Goal: Information Seeking & Learning: Learn about a topic

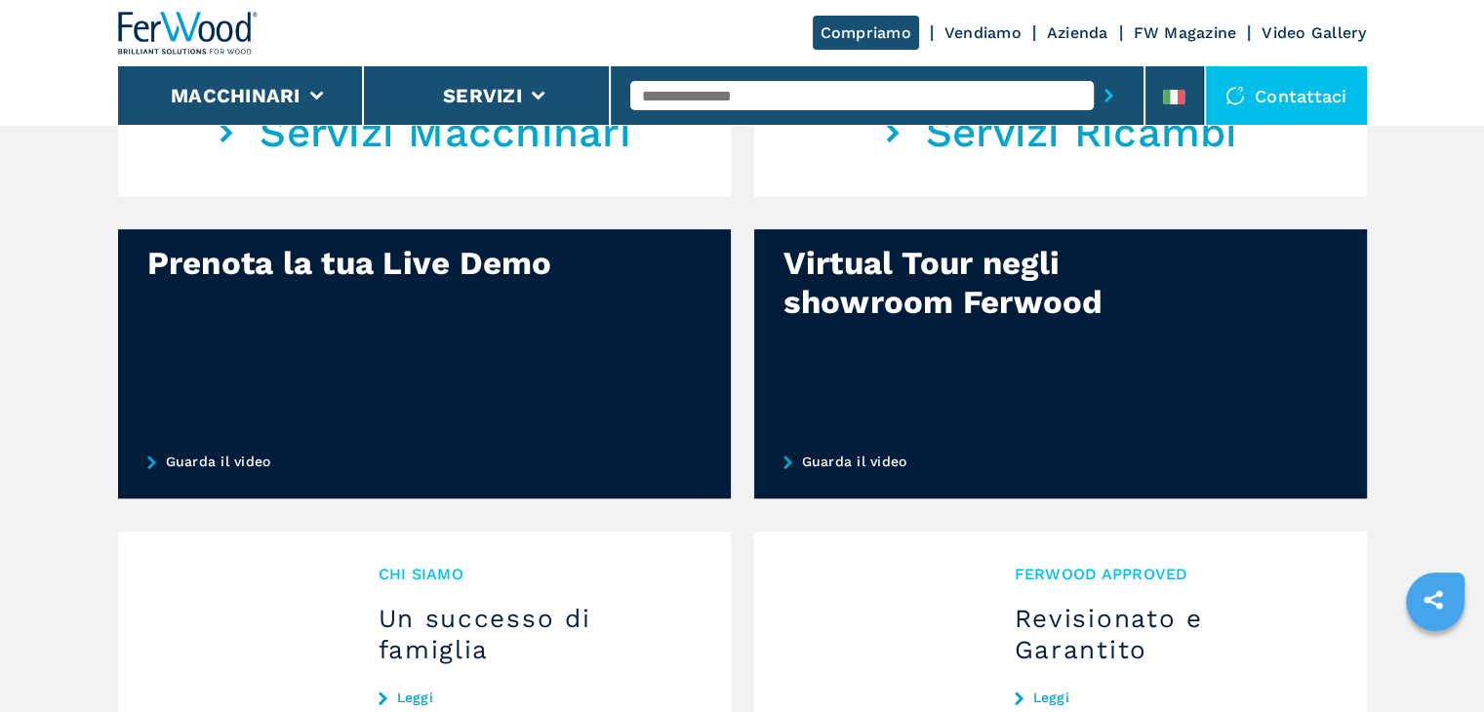
scroll to position [1366, 0]
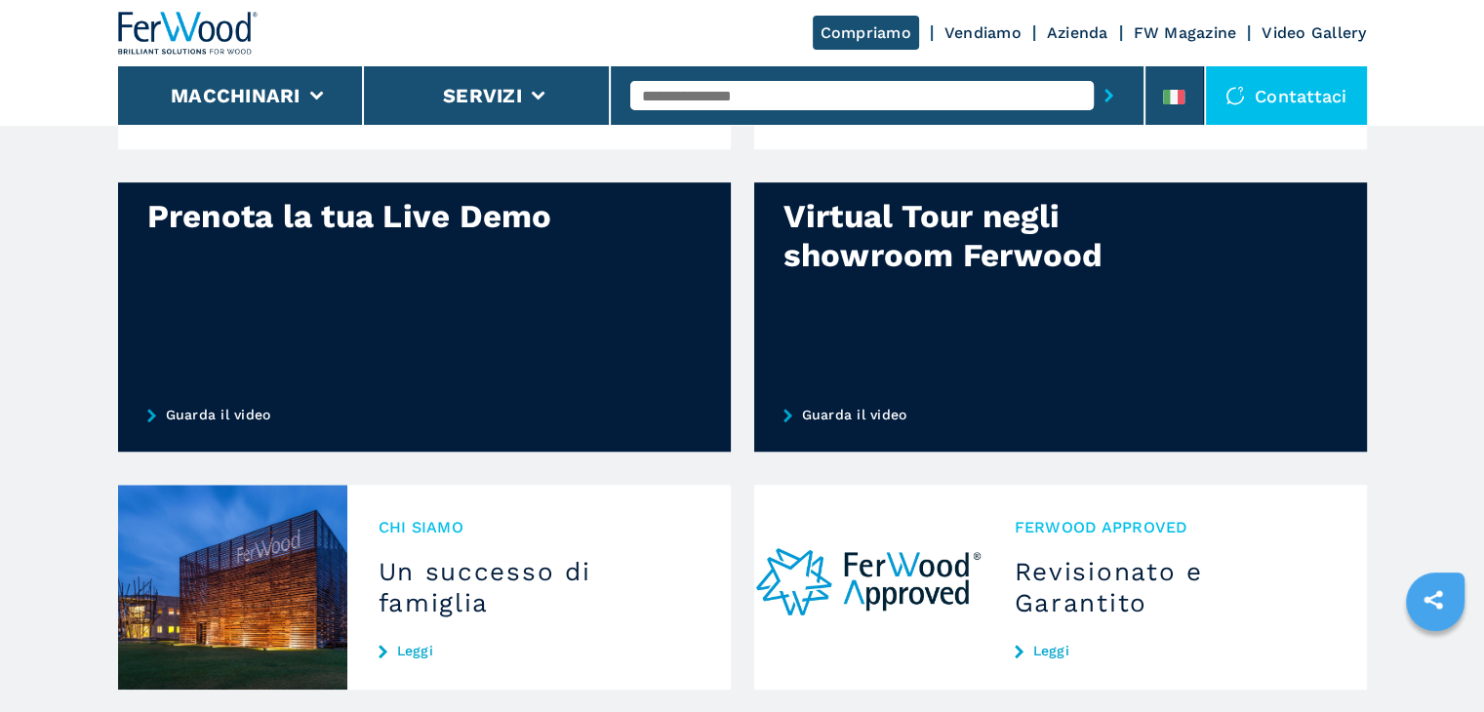
click at [948, 279] on div at bounding box center [1060, 316] width 613 height 269
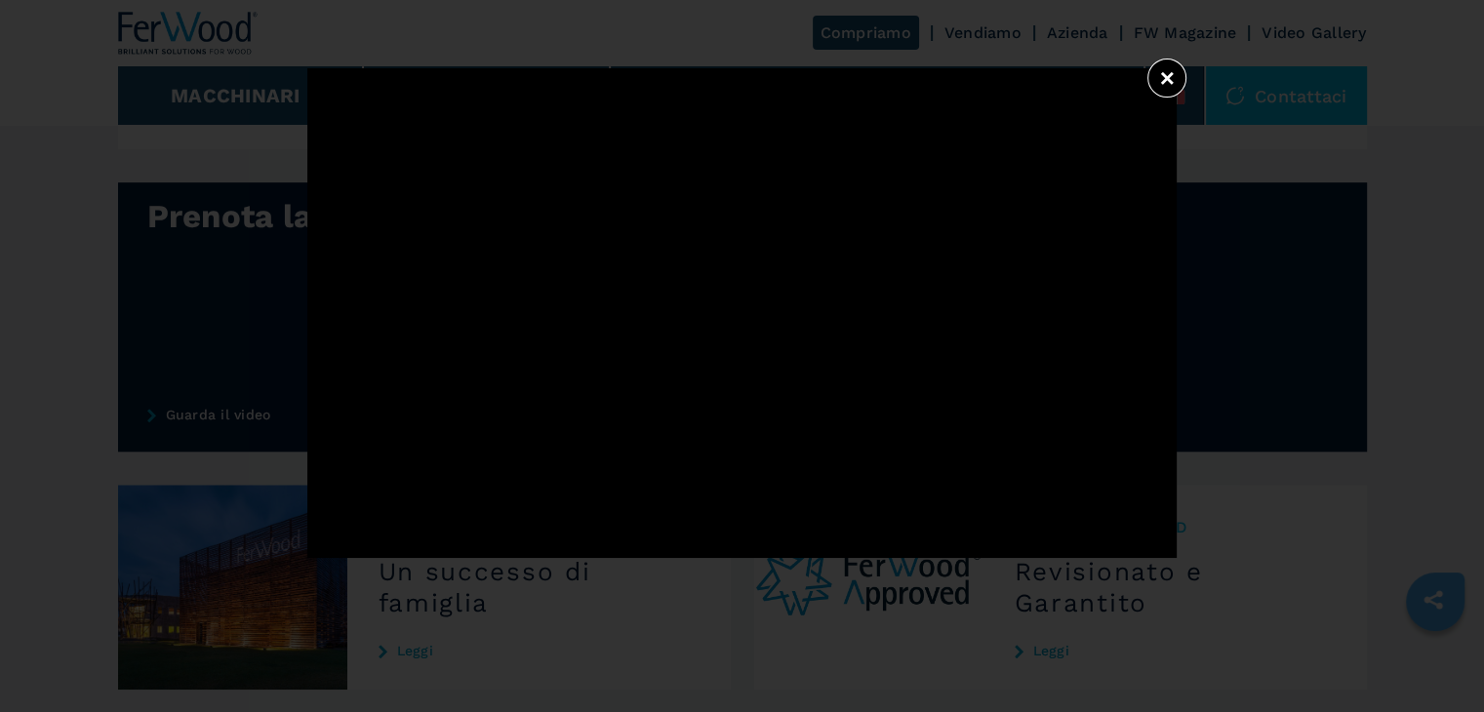
click at [1166, 75] on button "×" at bounding box center [1166, 78] width 39 height 39
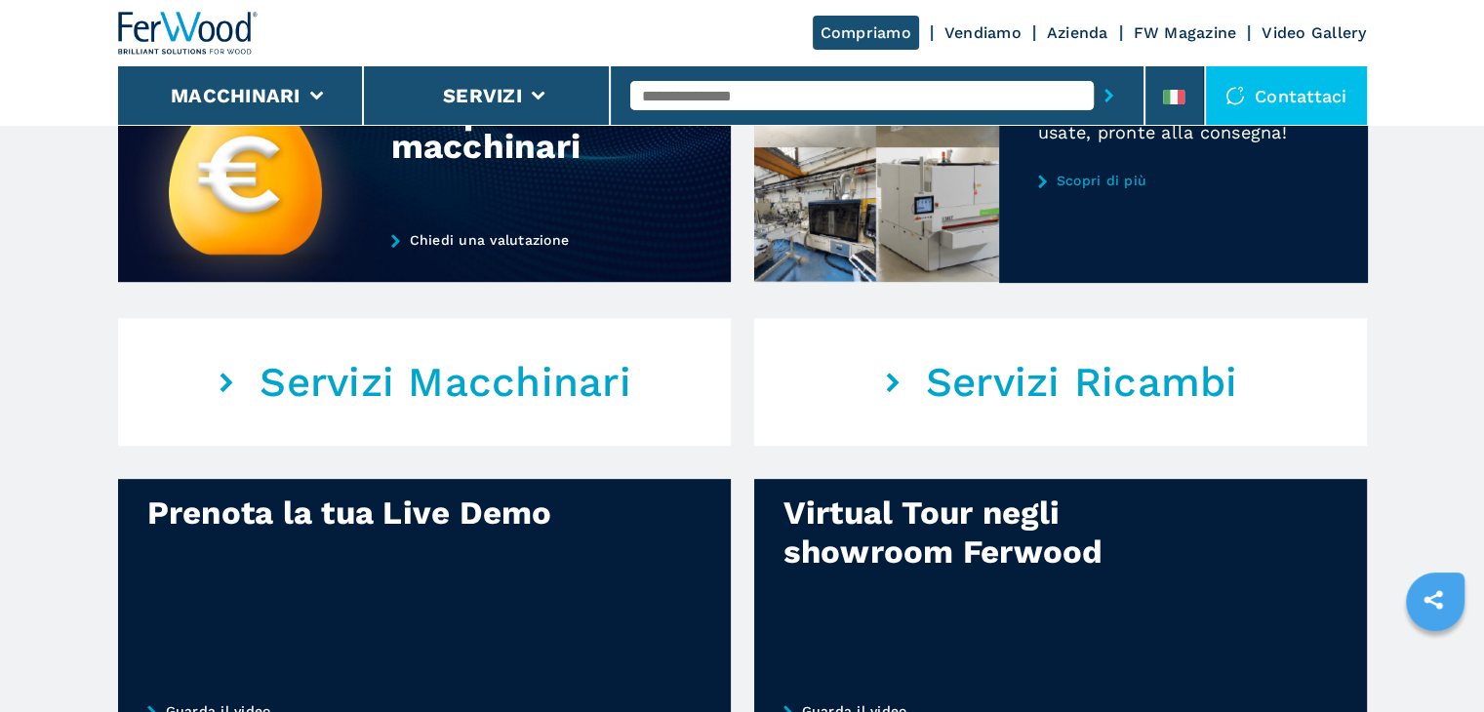
scroll to position [1171, 0]
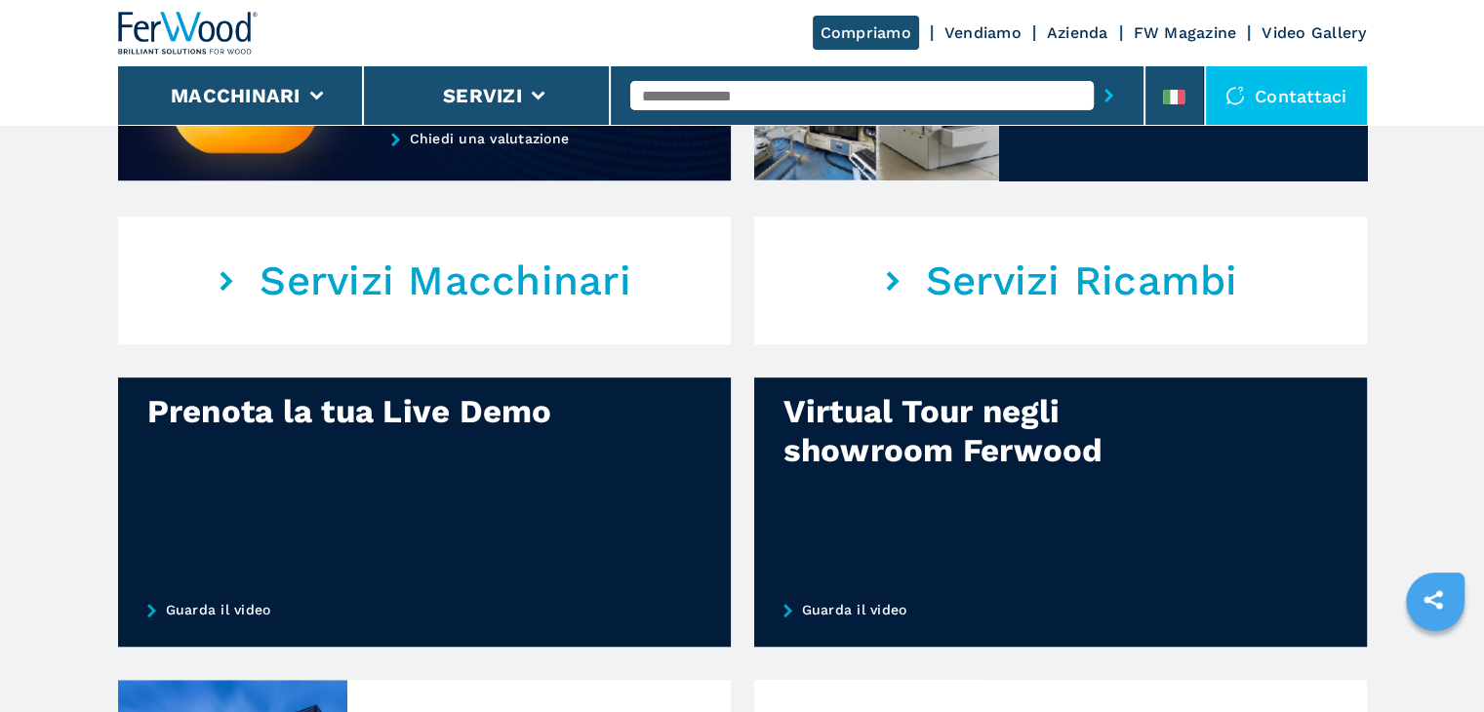
click at [816, 606] on link "Guarda il video" at bounding box center [1060, 610] width 613 height 74
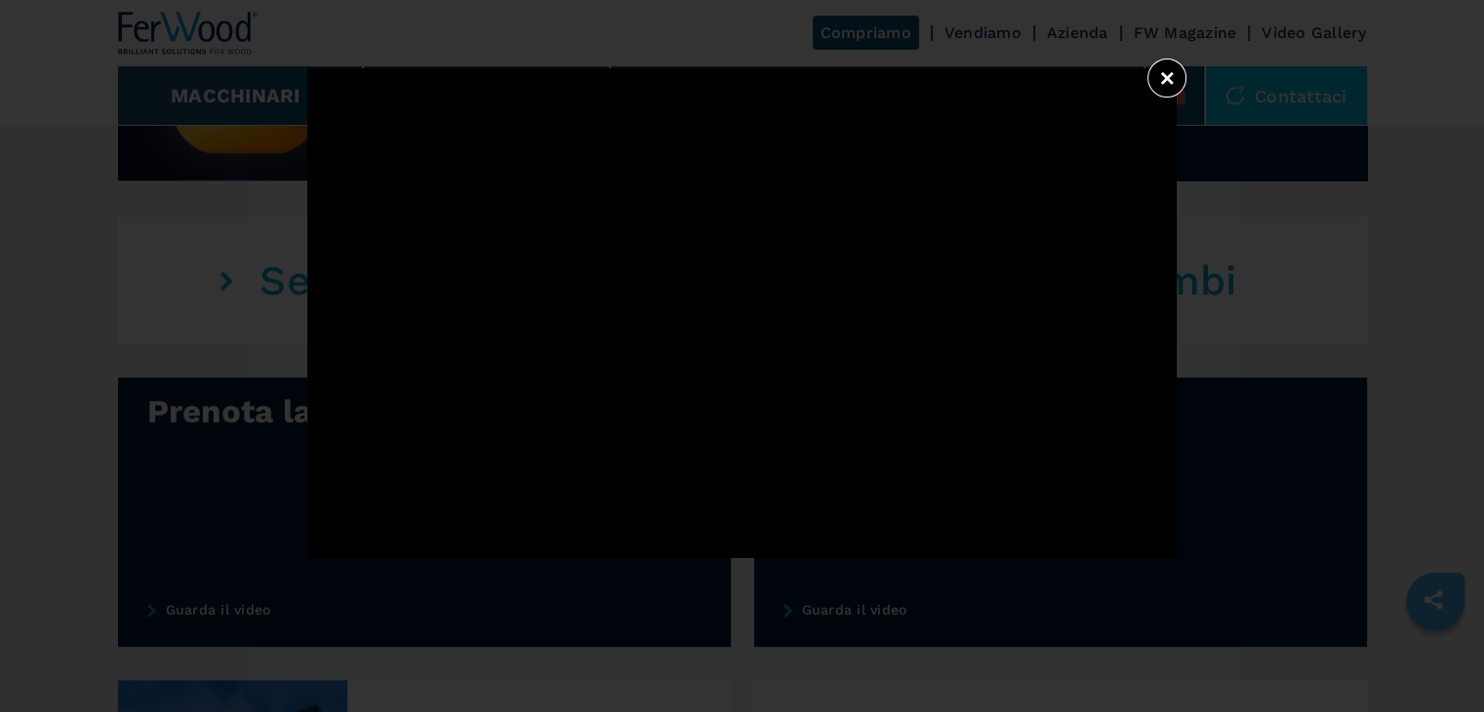
click at [1159, 75] on button "×" at bounding box center [1166, 78] width 39 height 39
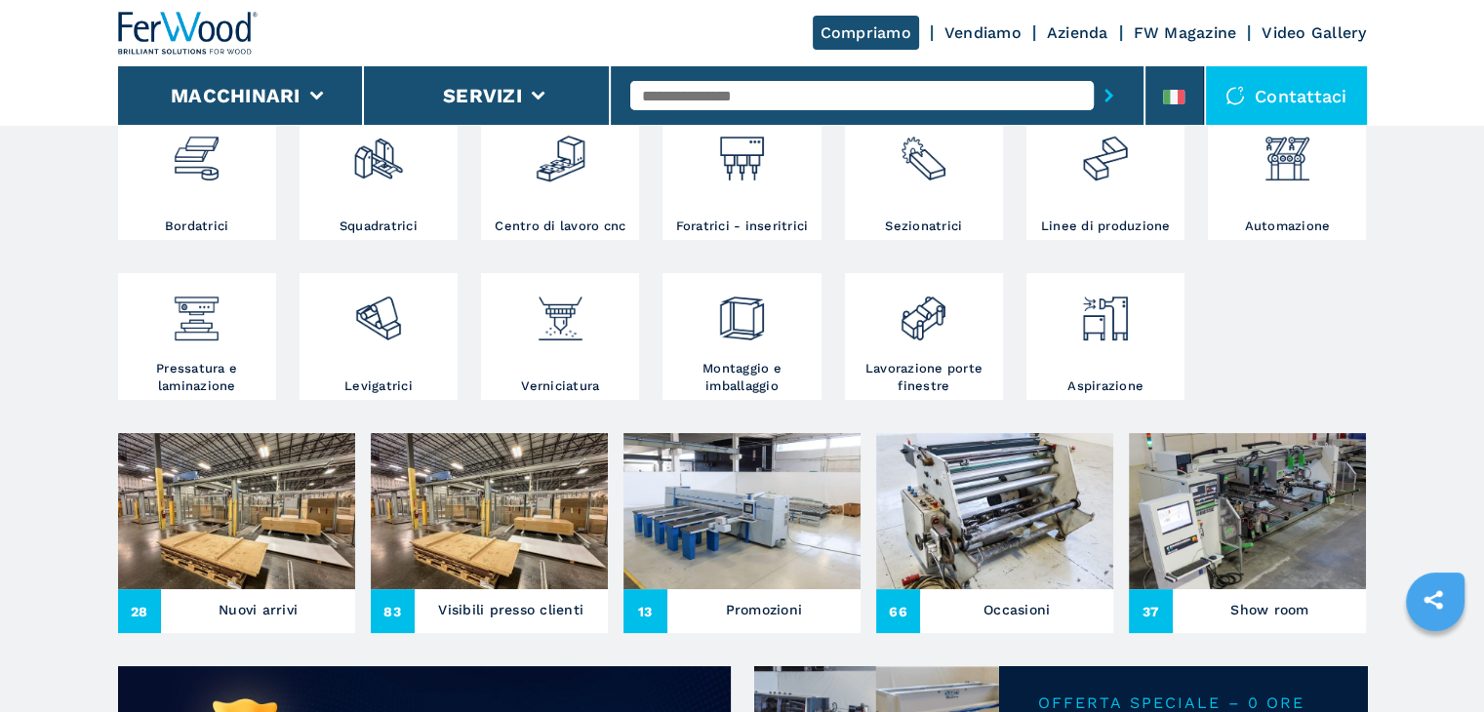
scroll to position [0, 0]
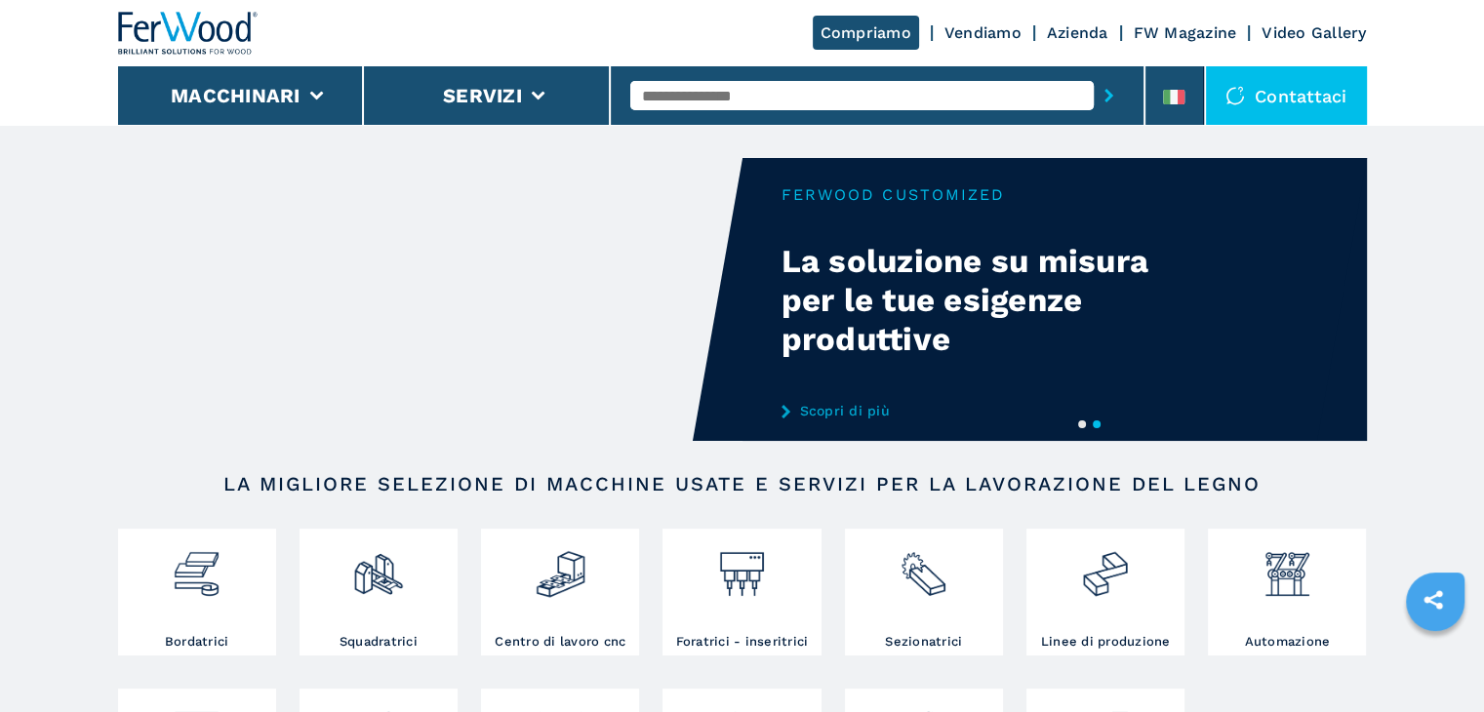
click at [792, 416] on link "Scopri di più" at bounding box center [972, 411] width 382 height 16
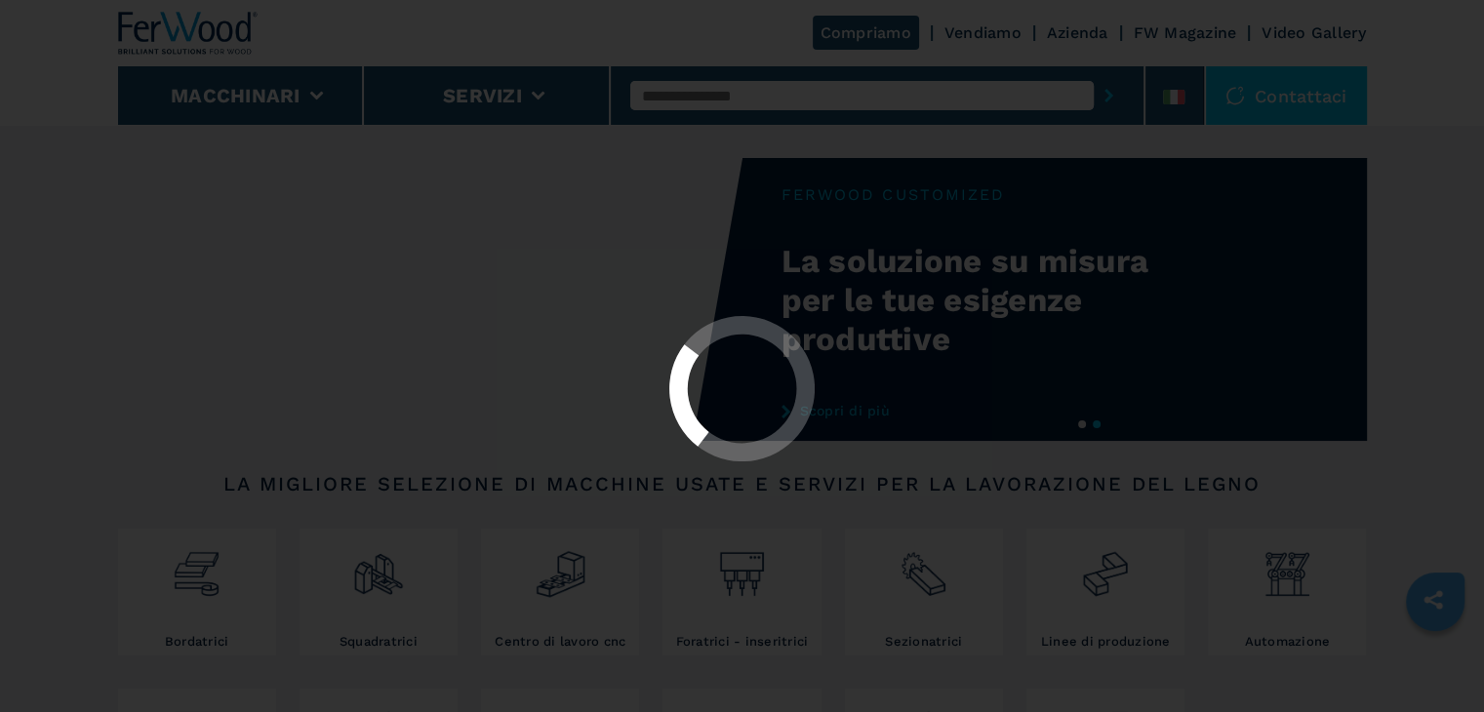
select select "**********"
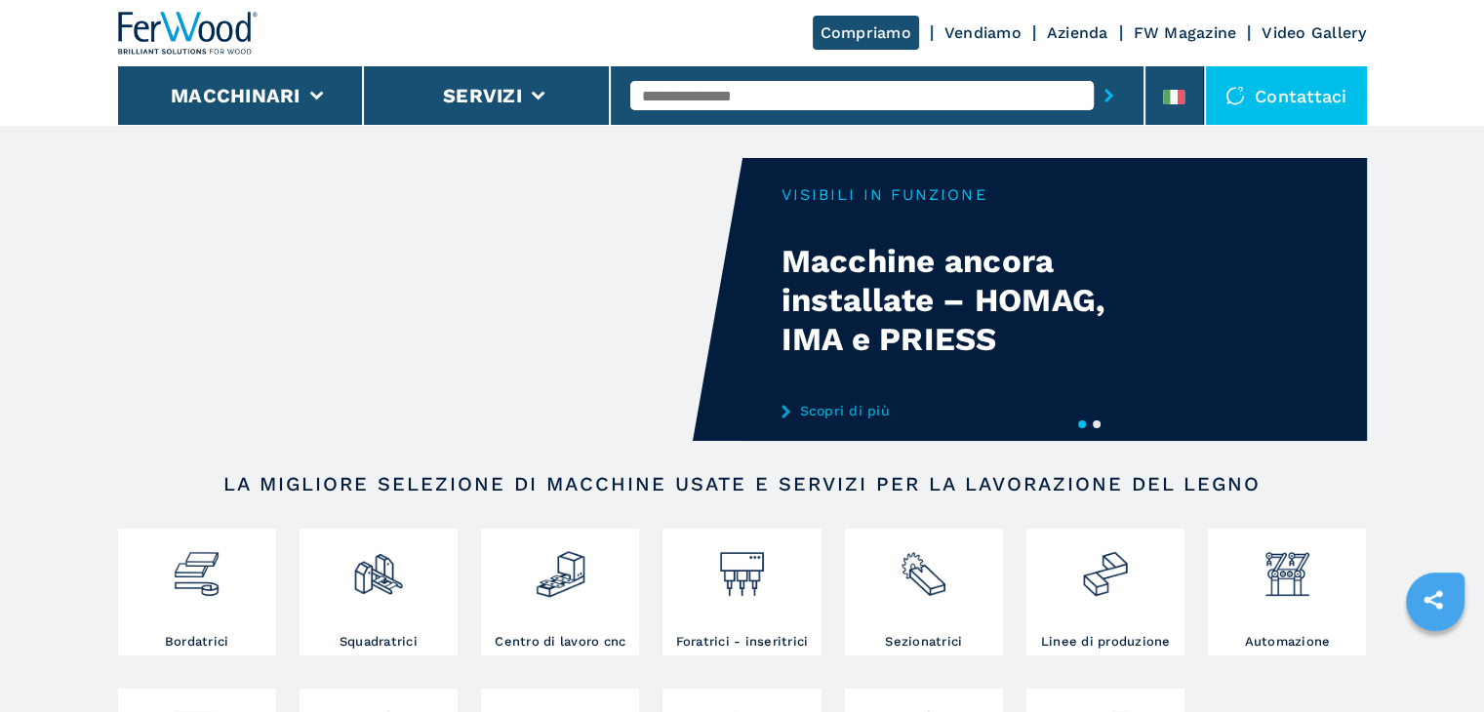
click at [978, 38] on link "Vendiamo" at bounding box center [982, 32] width 77 height 19
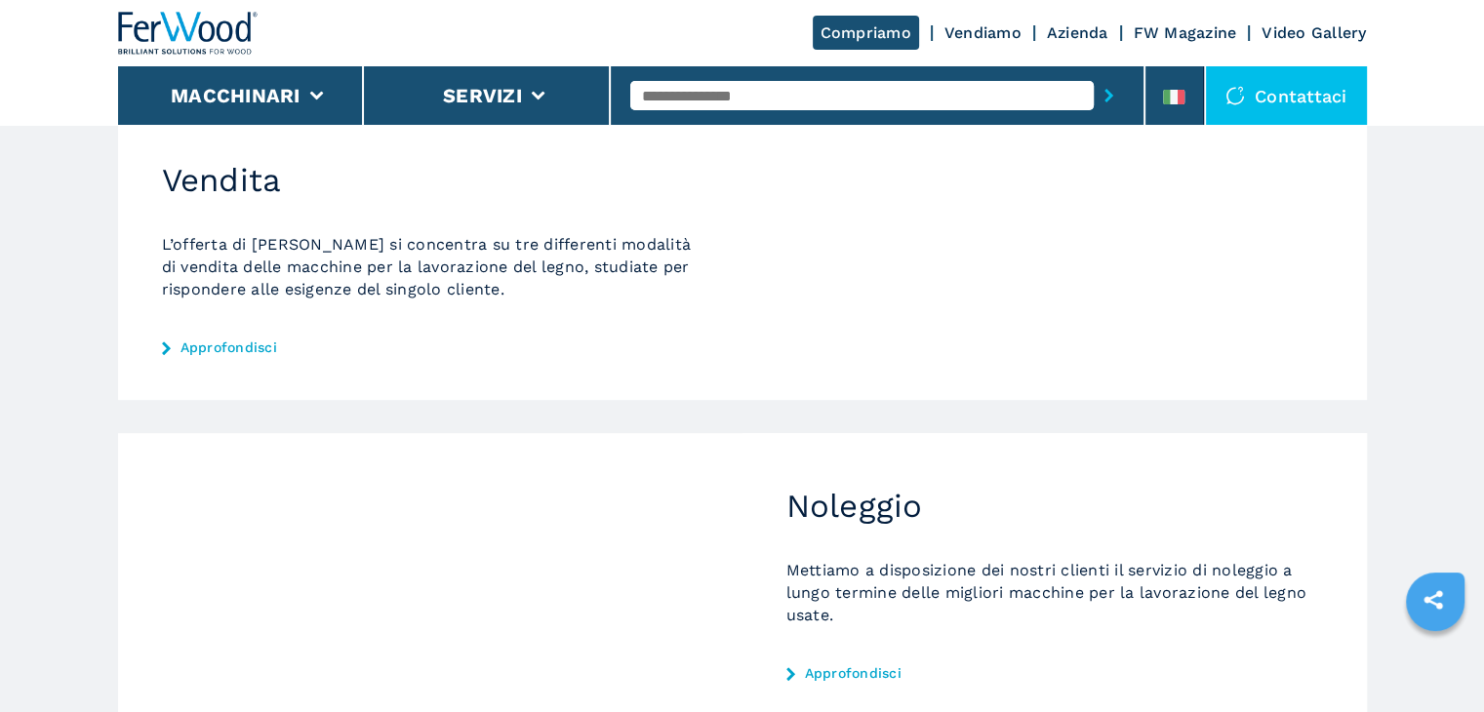
scroll to position [288, 0]
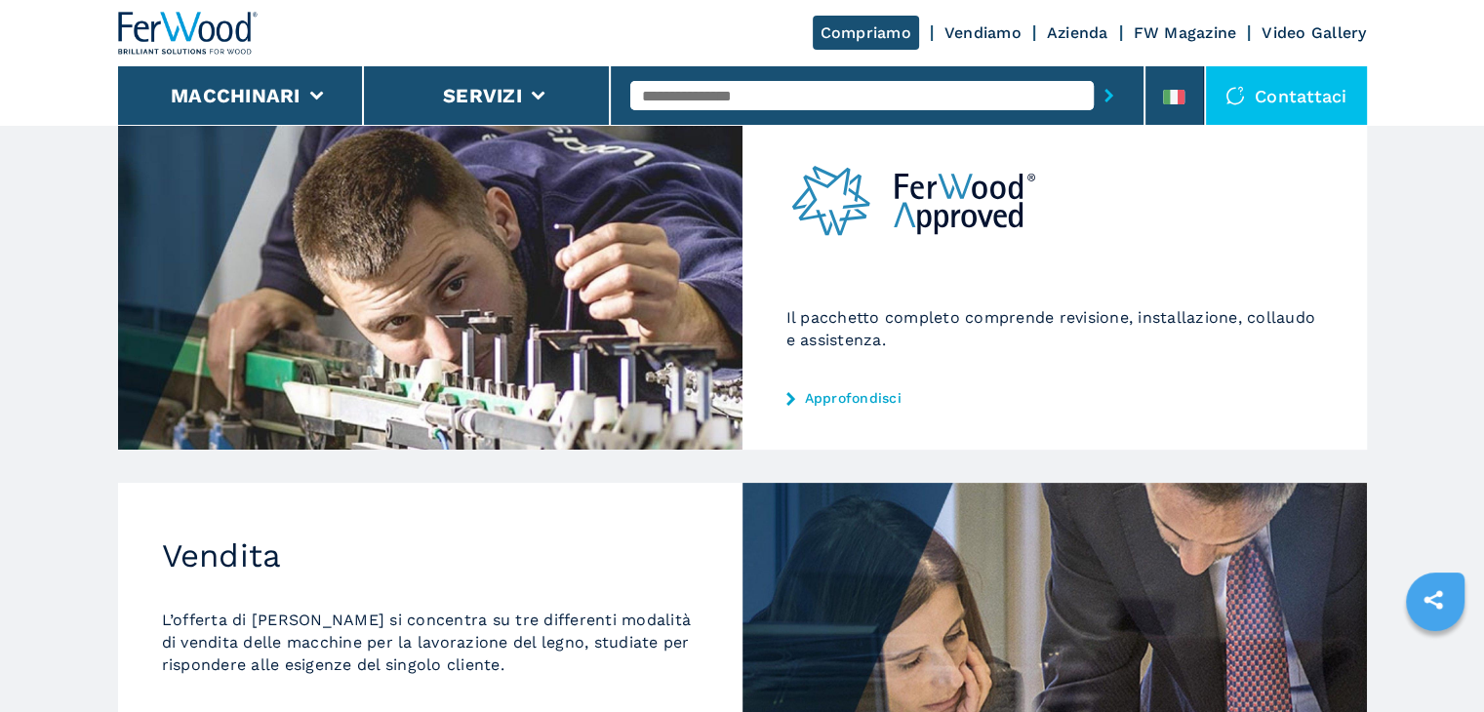
click at [878, 401] on link "Approfondisci" at bounding box center [1054, 398] width 537 height 16
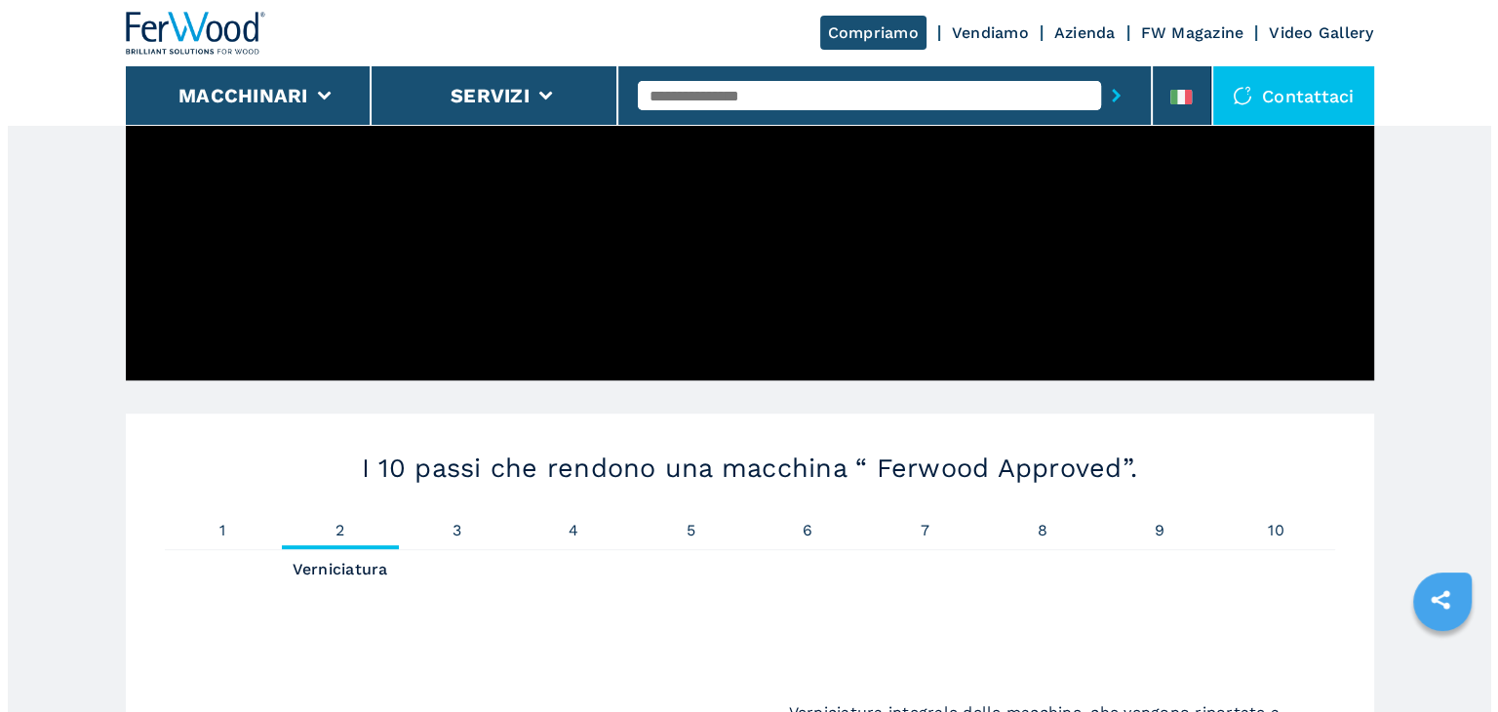
scroll to position [679, 0]
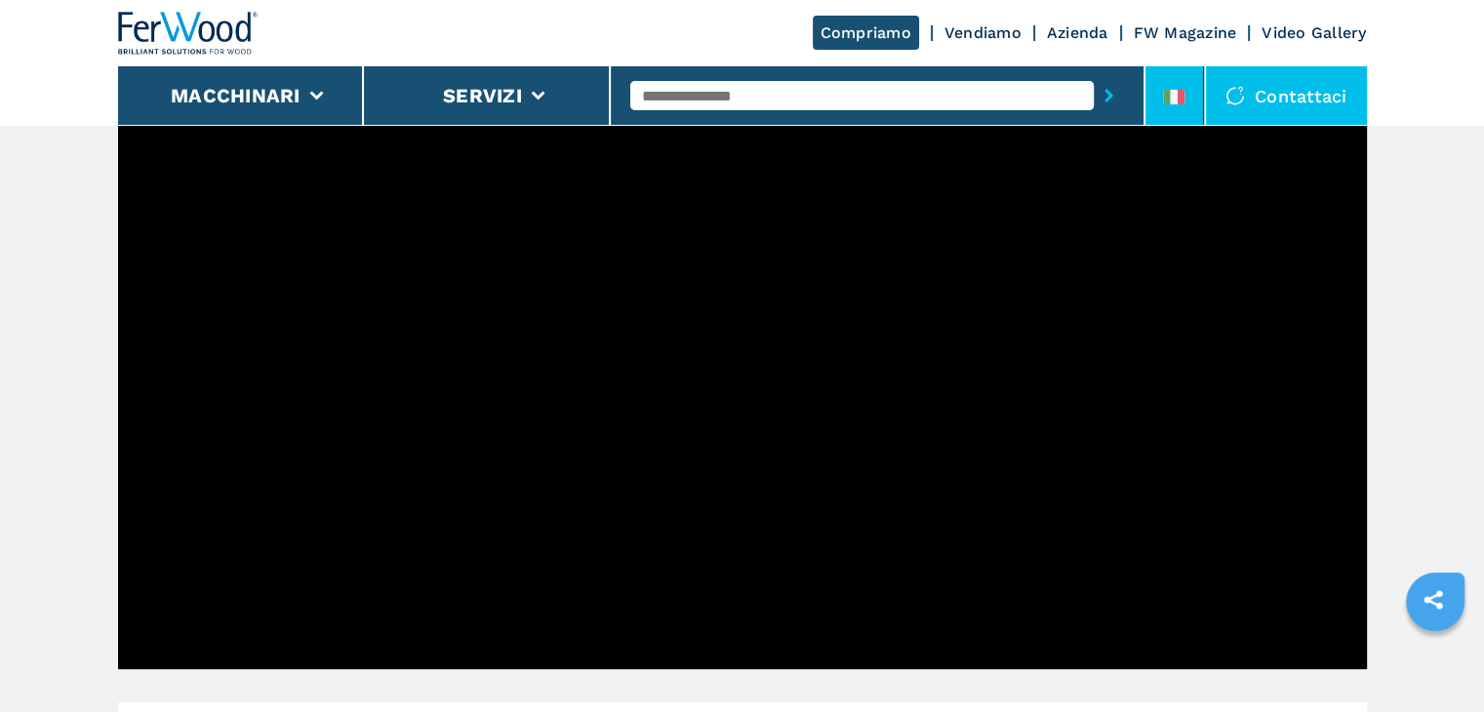
click at [1177, 102] on icon at bounding box center [1173, 97] width 21 height 15
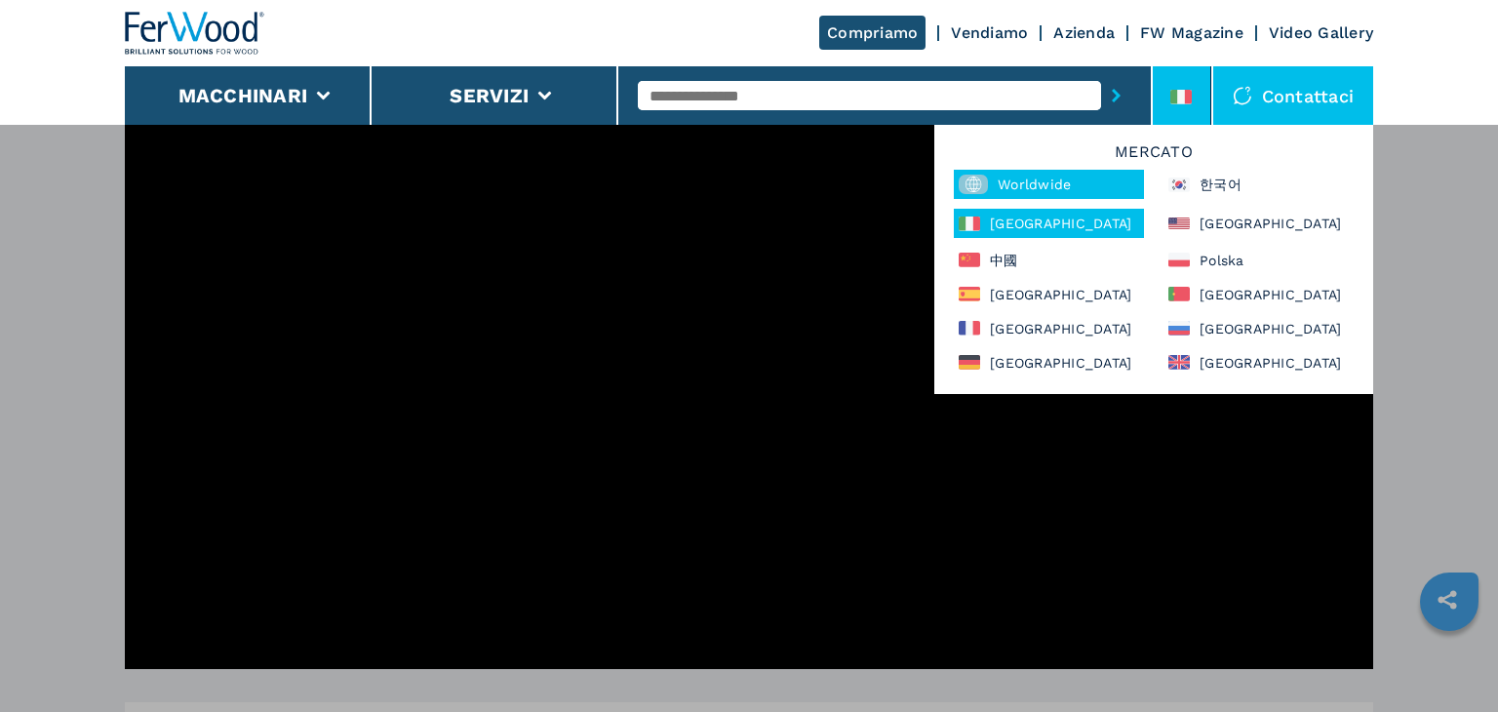
click at [1036, 187] on div "Worldwide" at bounding box center [1049, 184] width 190 height 29
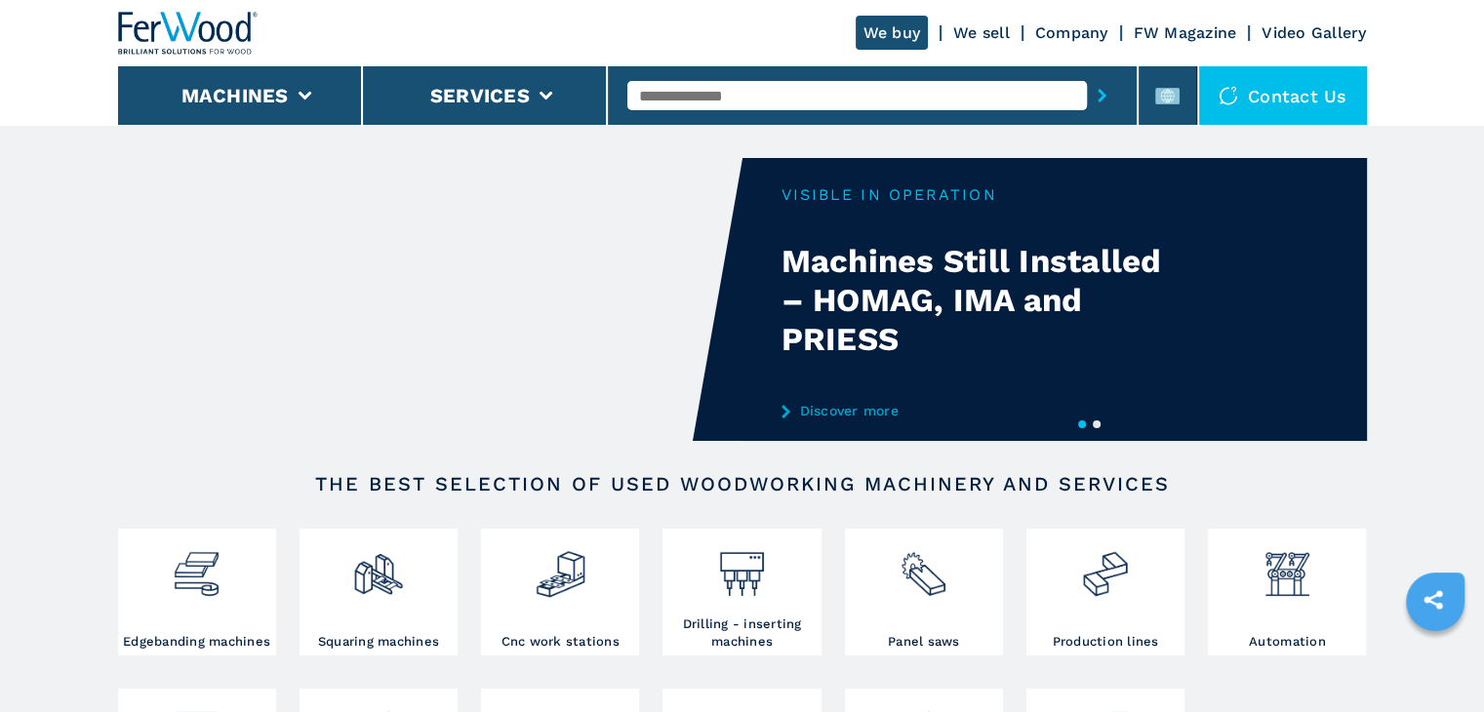
click at [995, 32] on link "We sell" at bounding box center [981, 32] width 57 height 19
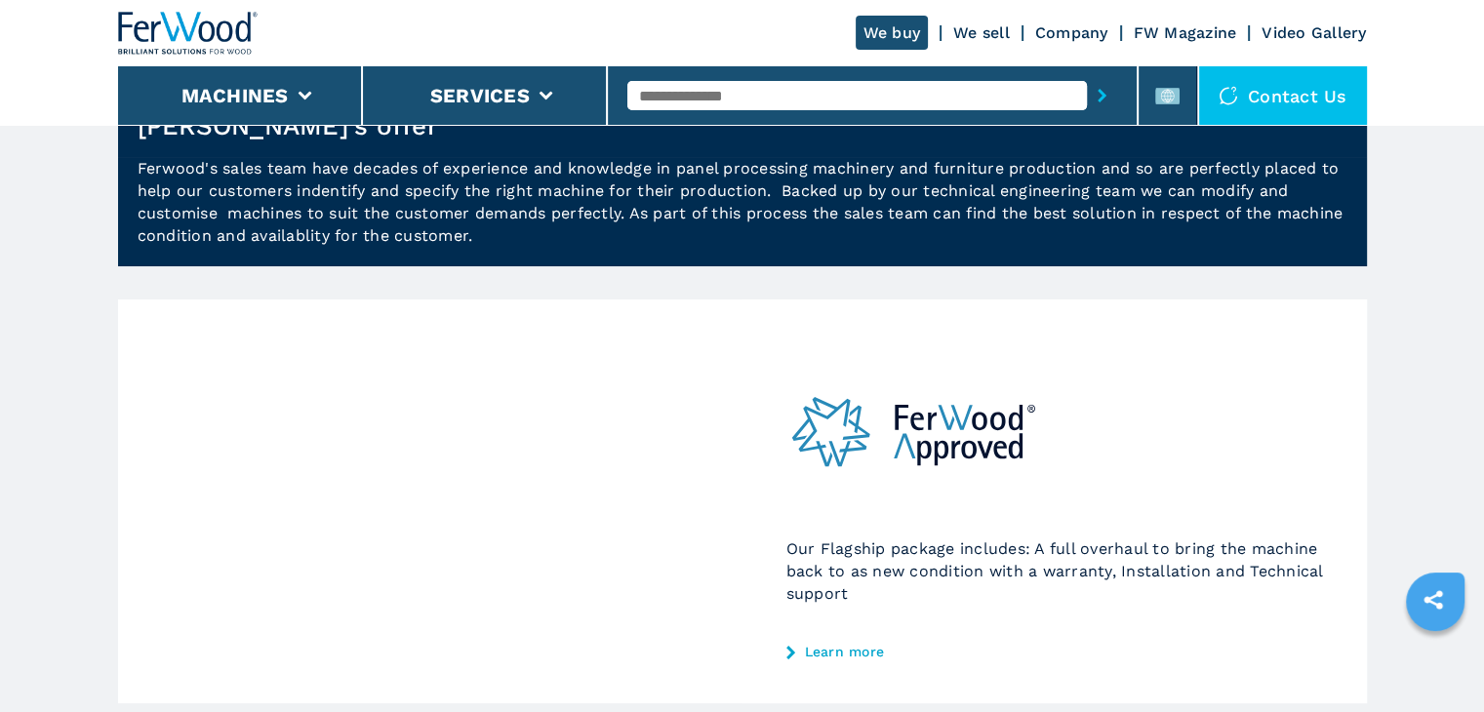
scroll to position [195, 0]
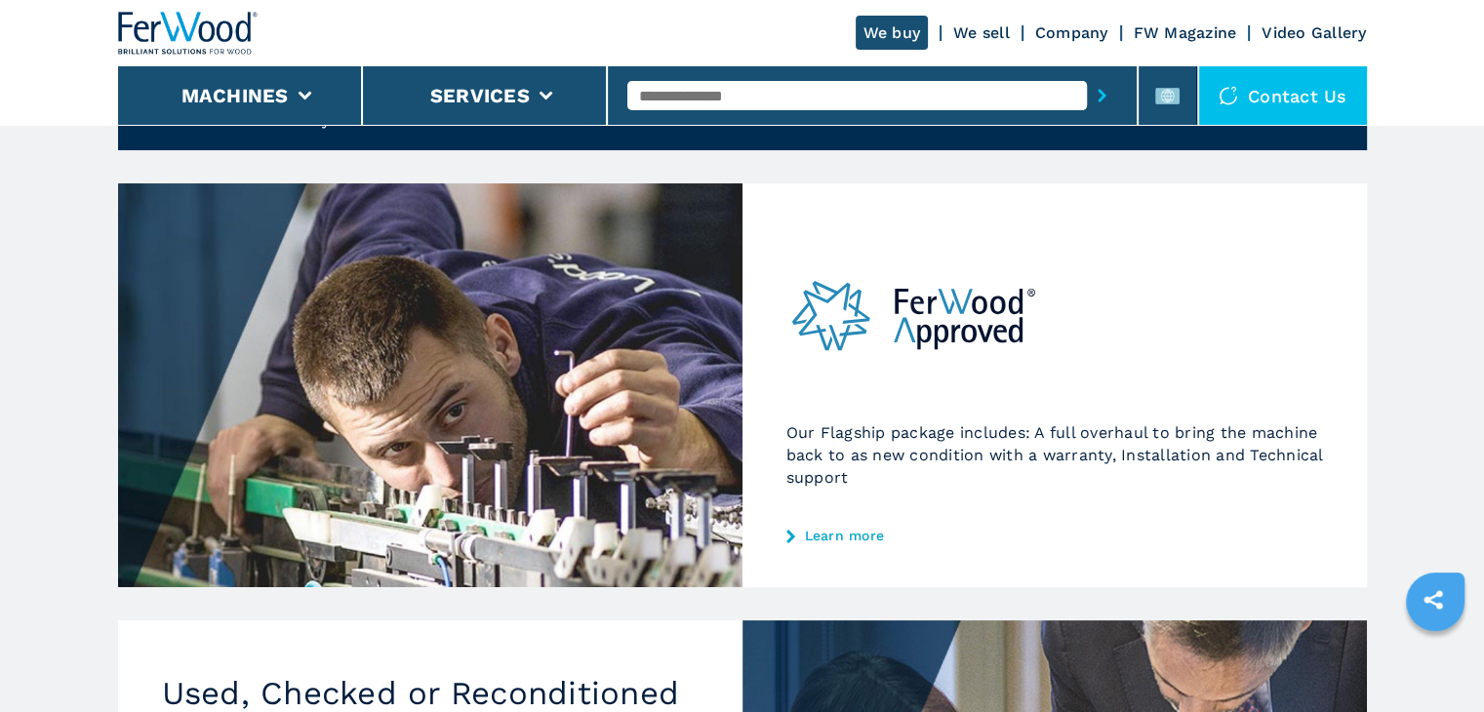
click at [811, 555] on div "Our Flagship package includes: A full overhaul to bring the machine back to as …" at bounding box center [1054, 385] width 624 height 404
click at [815, 538] on link "Learn more" at bounding box center [1054, 536] width 537 height 16
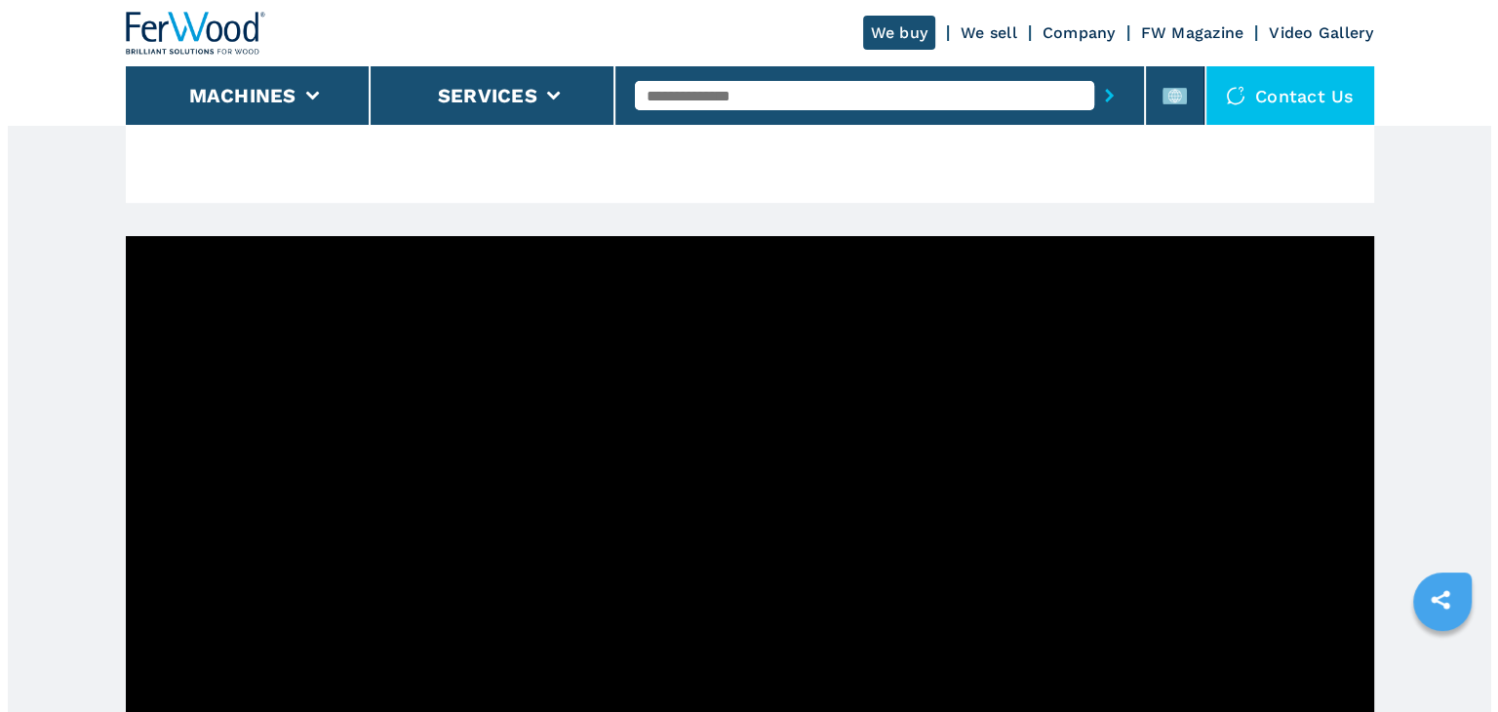
scroll to position [238, 0]
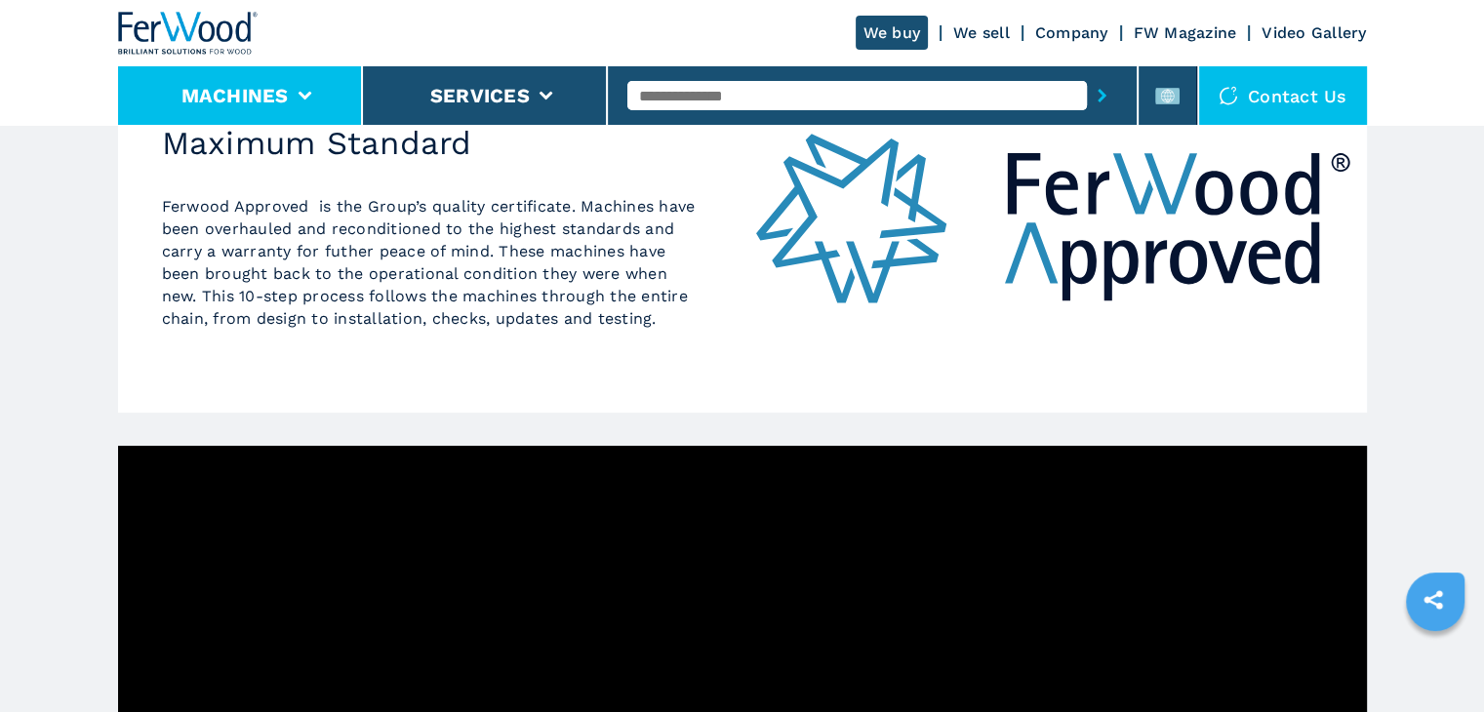
click at [285, 100] on button "Machines" at bounding box center [234, 95] width 107 height 23
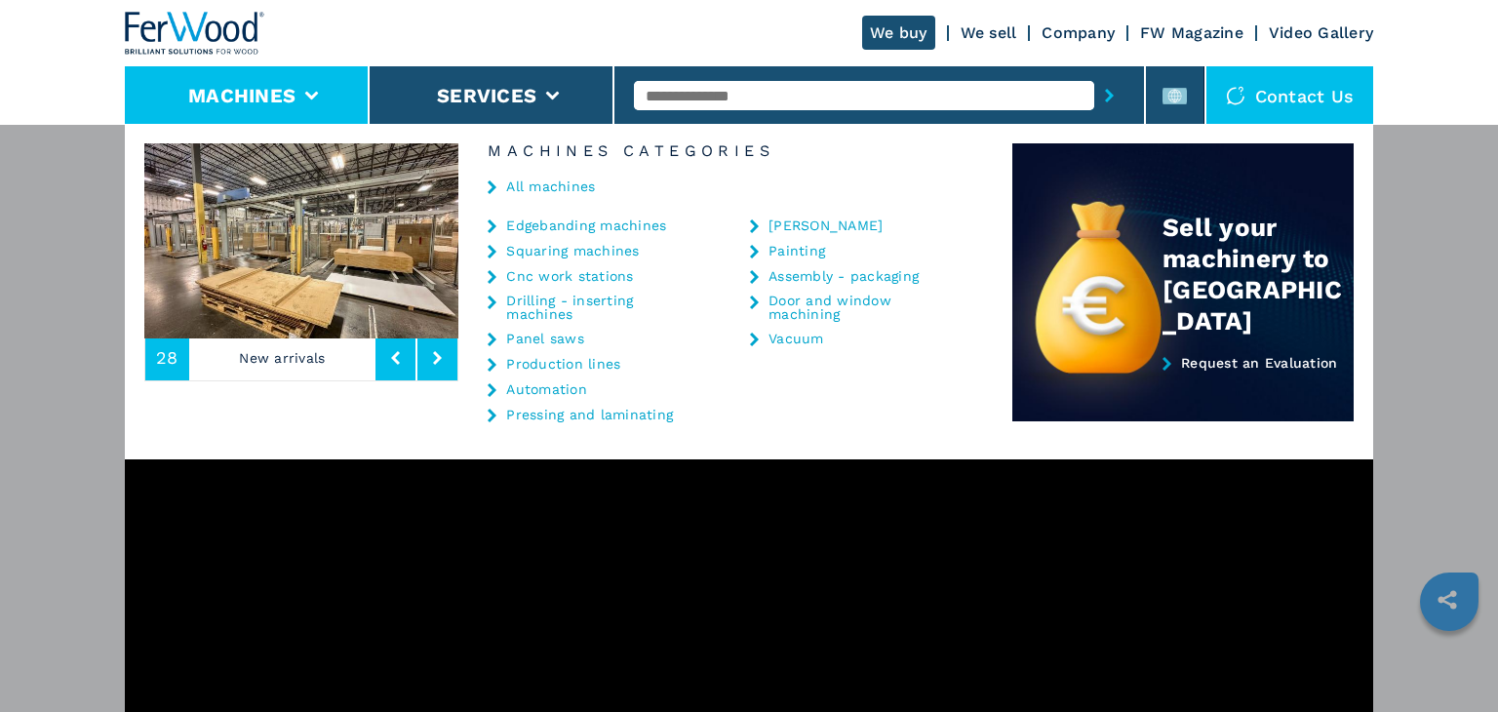
drag, startPoint x: 1036, startPoint y: 36, endPoint x: 1010, endPoint y: 35, distance: 26.4
click at [1034, 36] on div "We buy We sell Company FW Magazine Video Gallery" at bounding box center [1117, 33] width 511 height 16
click at [1010, 35] on link "We sell" at bounding box center [989, 32] width 57 height 19
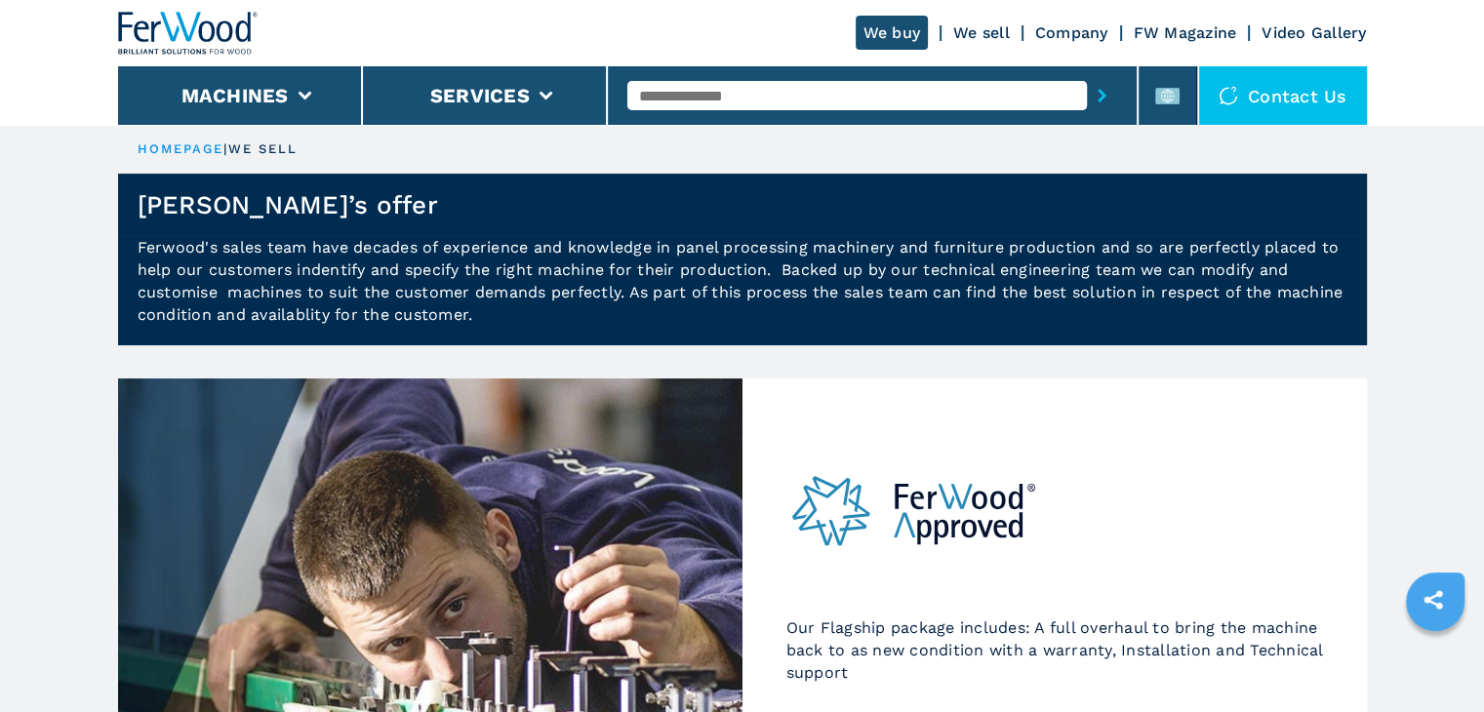
click at [201, 28] on img at bounding box center [188, 33] width 140 height 43
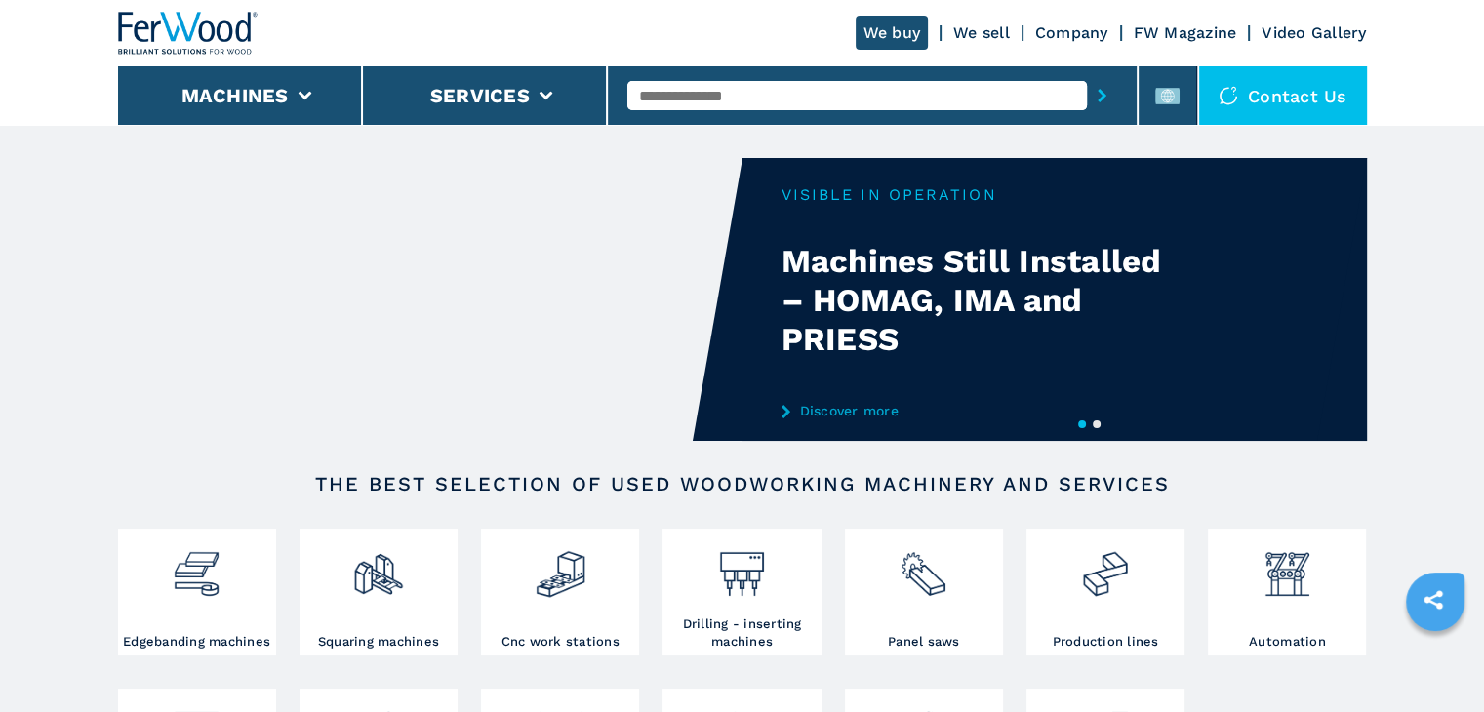
click at [1302, 28] on link "Video Gallery" at bounding box center [1313, 32] width 104 height 19
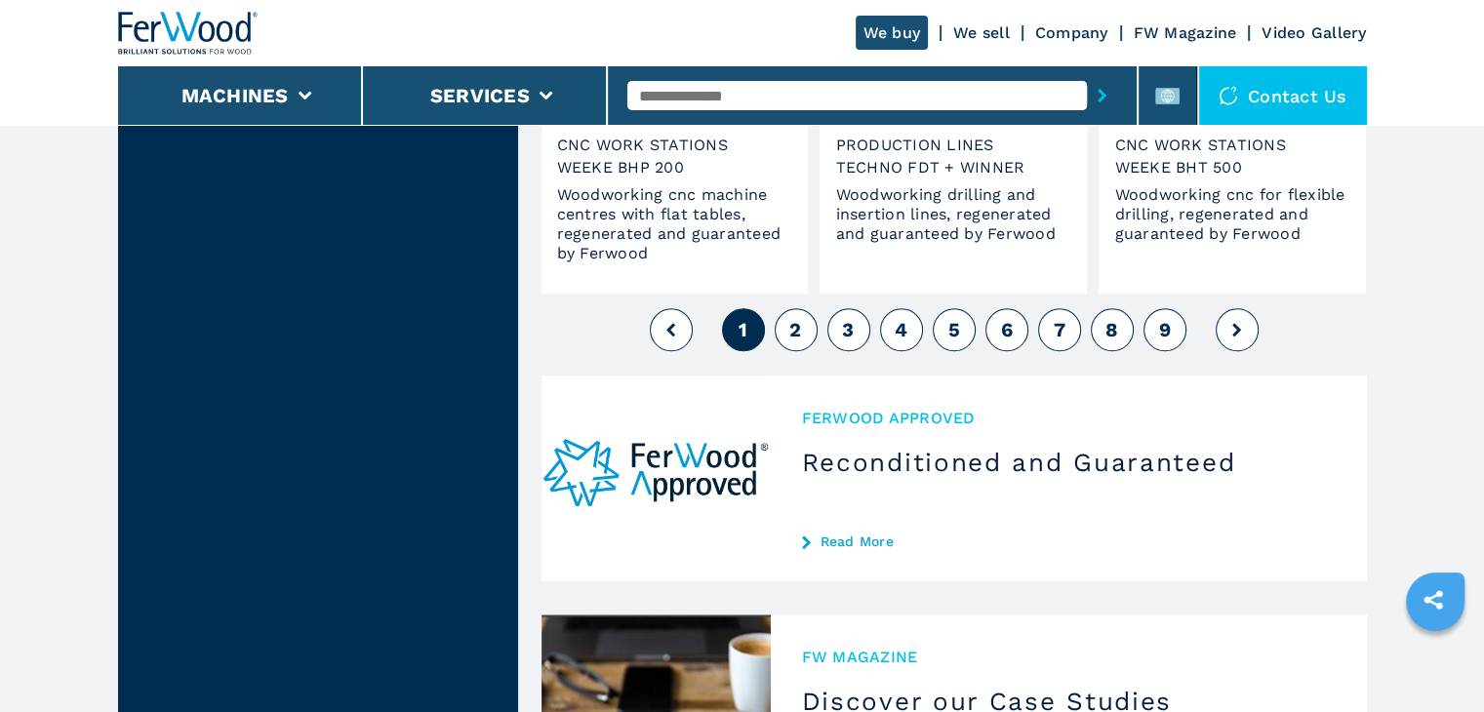
scroll to position [1853, 0]
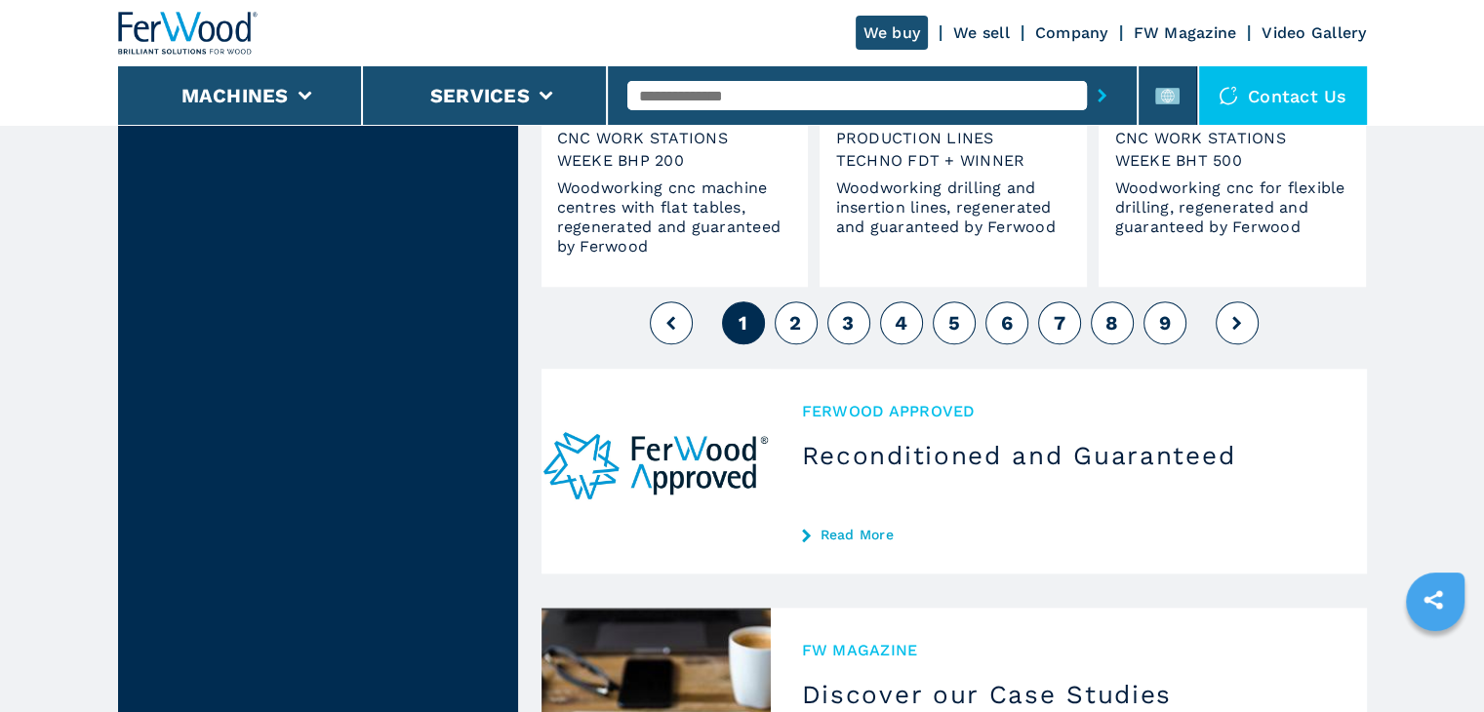
click at [792, 339] on button "2" at bounding box center [796, 322] width 43 height 43
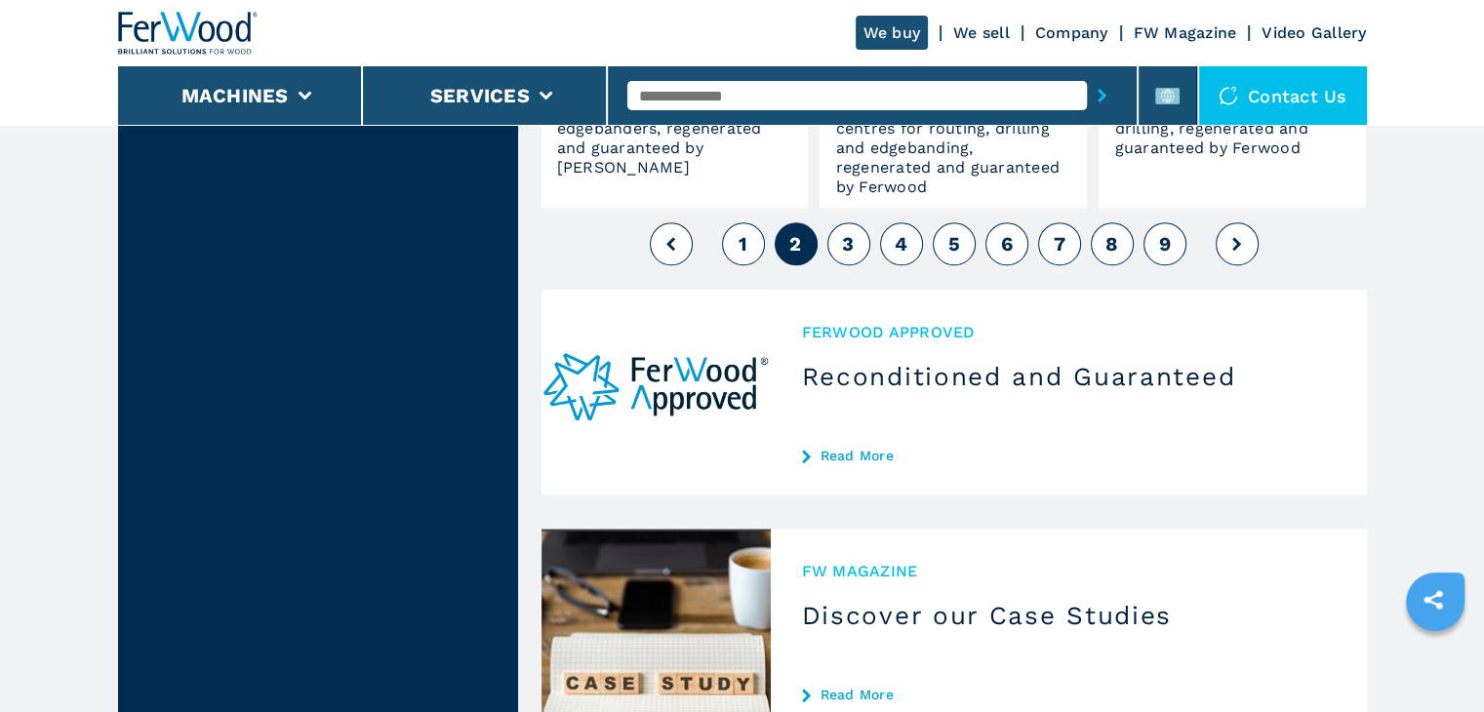
scroll to position [1951, 0]
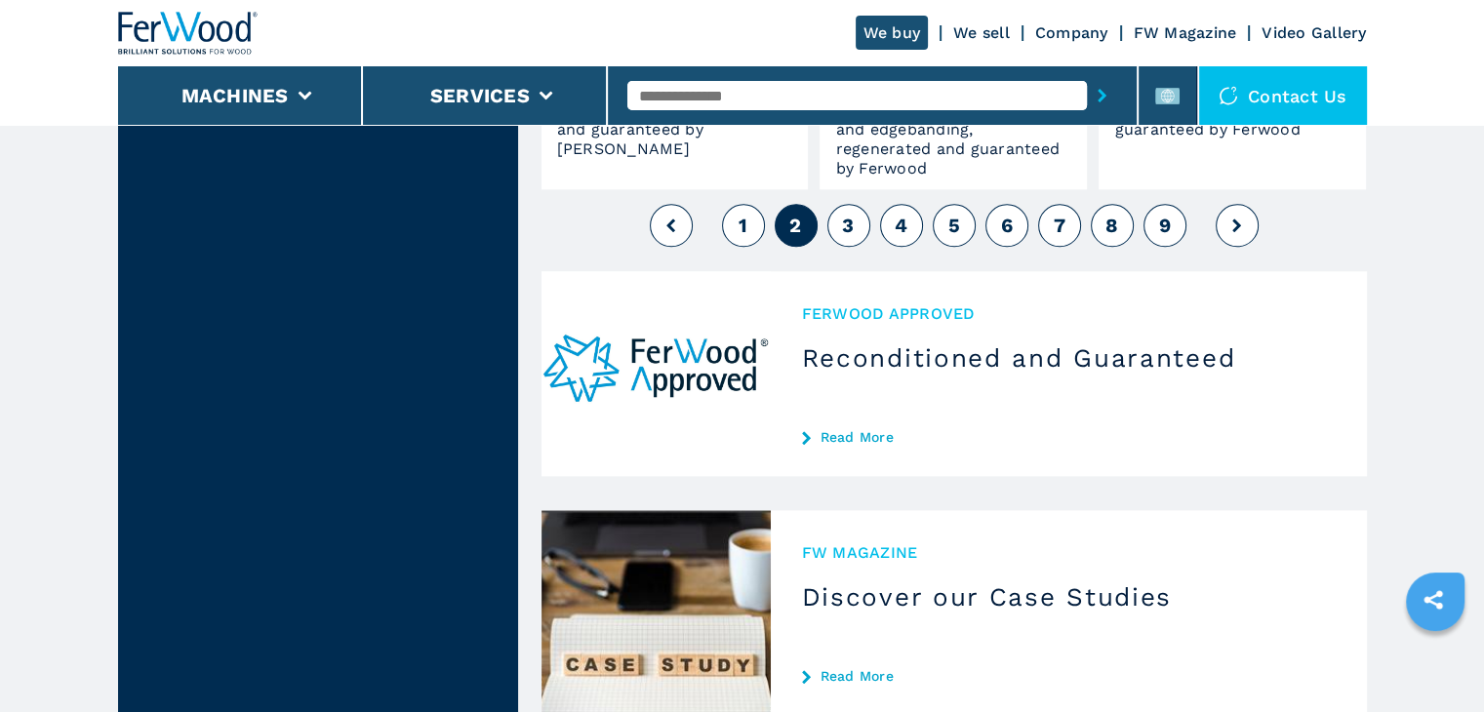
click at [851, 233] on span "3" at bounding box center [848, 225] width 12 height 23
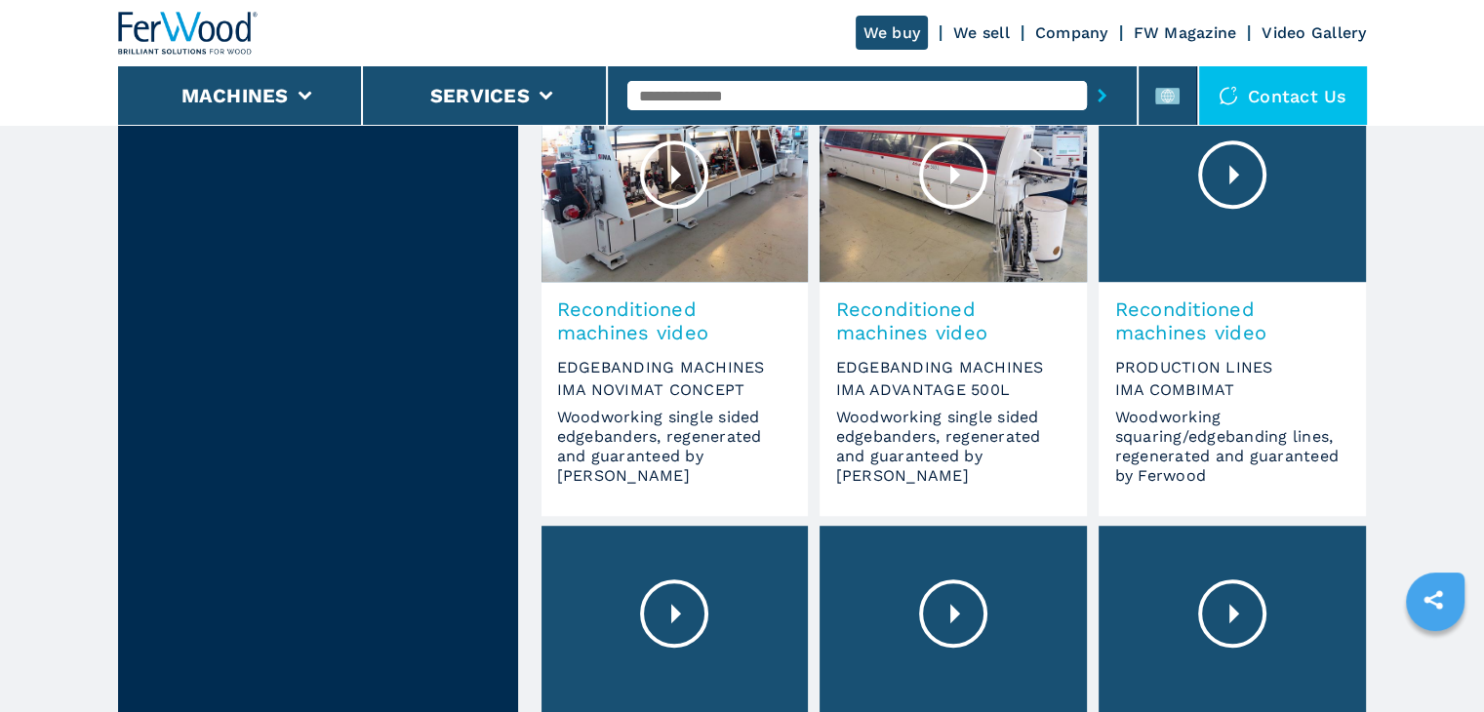
scroll to position [1658, 0]
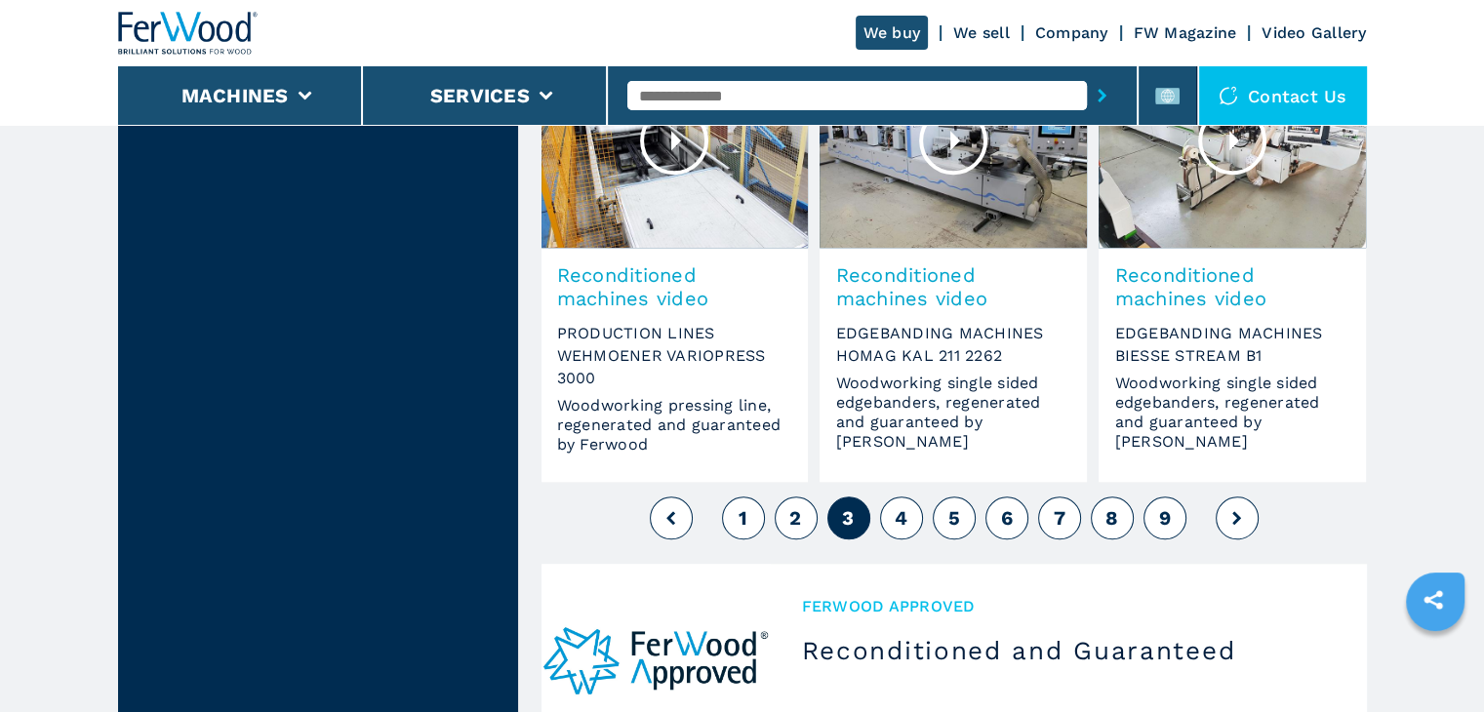
click at [906, 524] on button "4" at bounding box center [901, 518] width 43 height 43
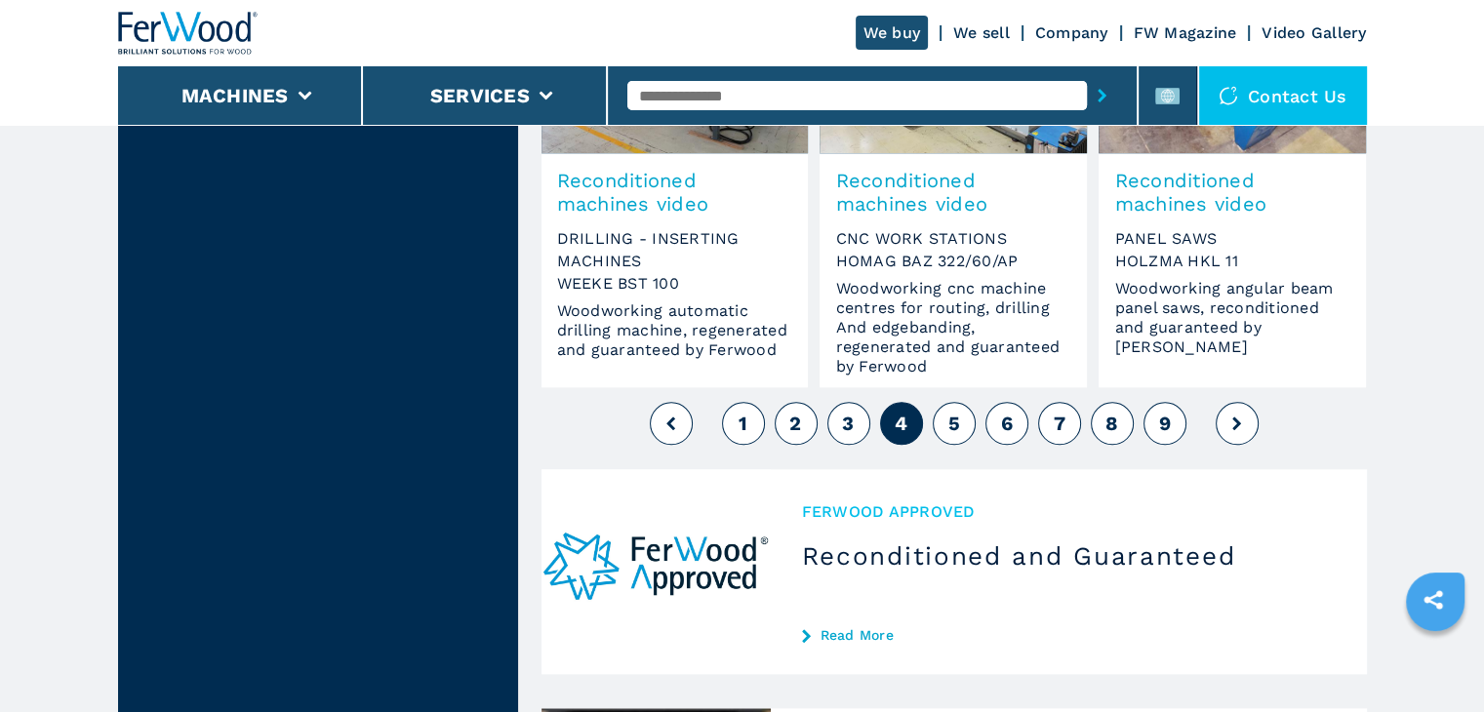
scroll to position [1756, 0]
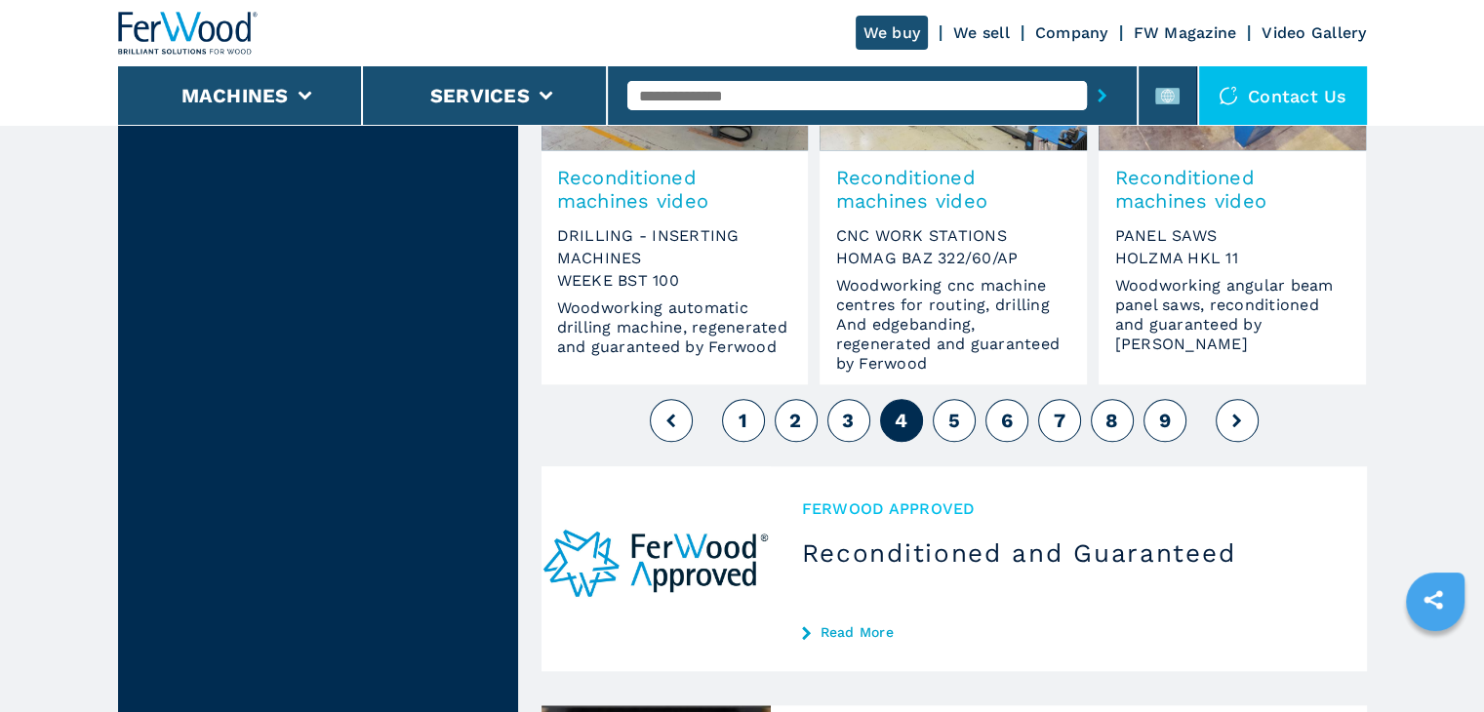
click at [948, 425] on span "5" at bounding box center [953, 420] width 12 height 23
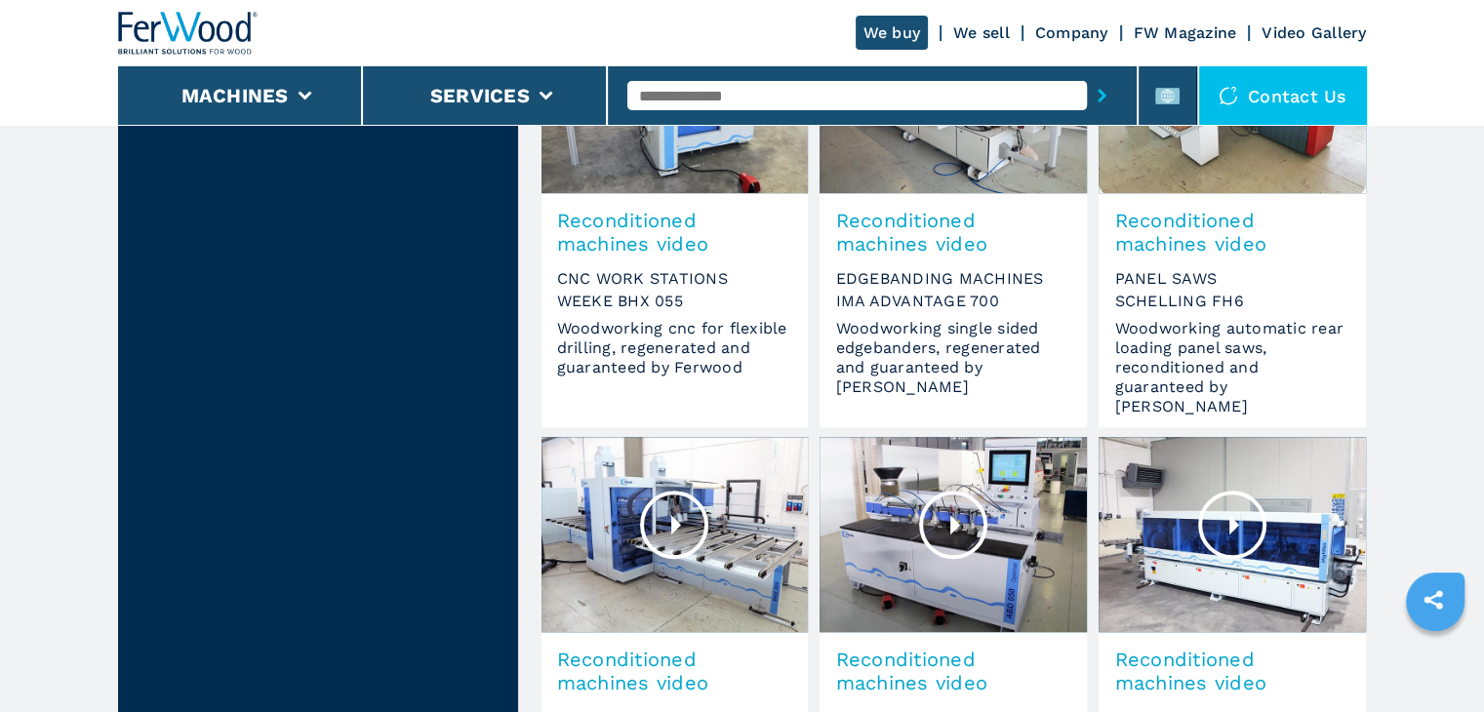
scroll to position [1658, 0]
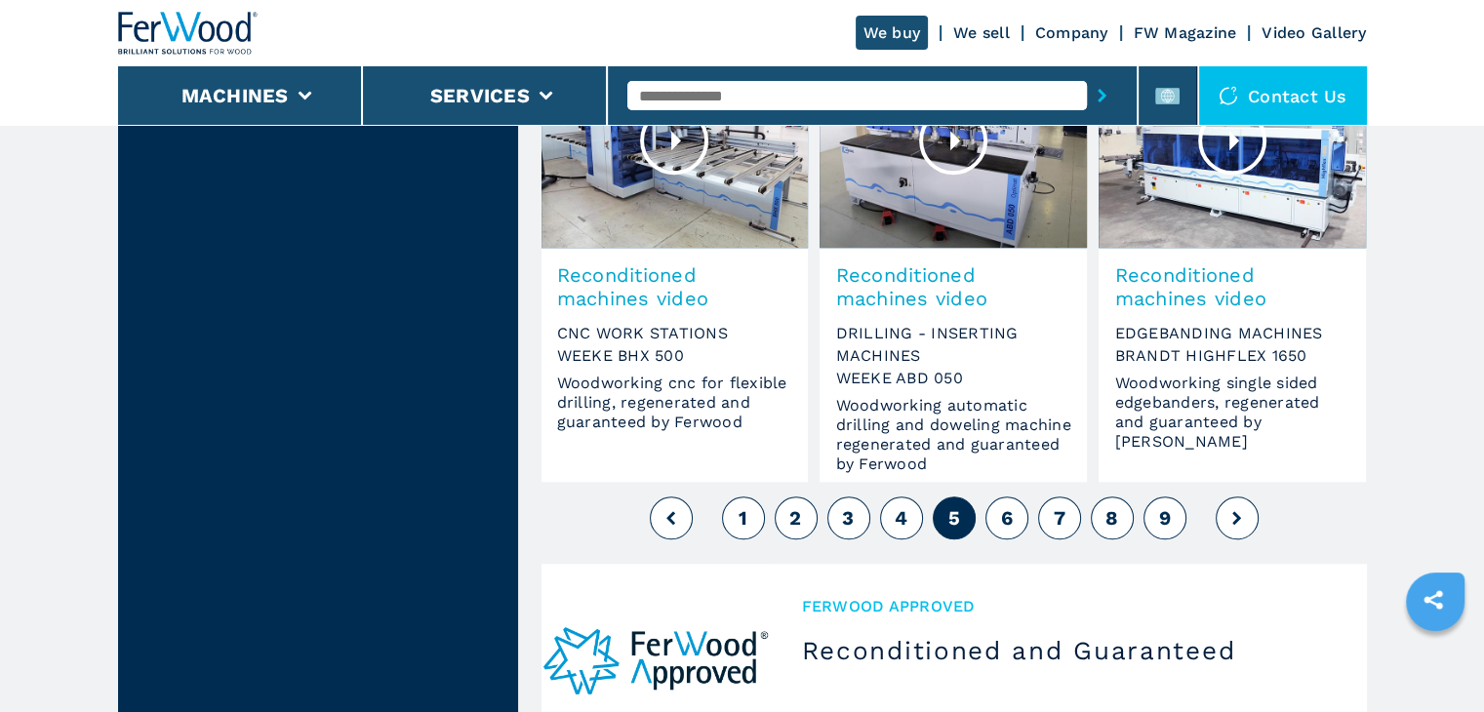
click at [987, 510] on button "6" at bounding box center [1006, 518] width 43 height 43
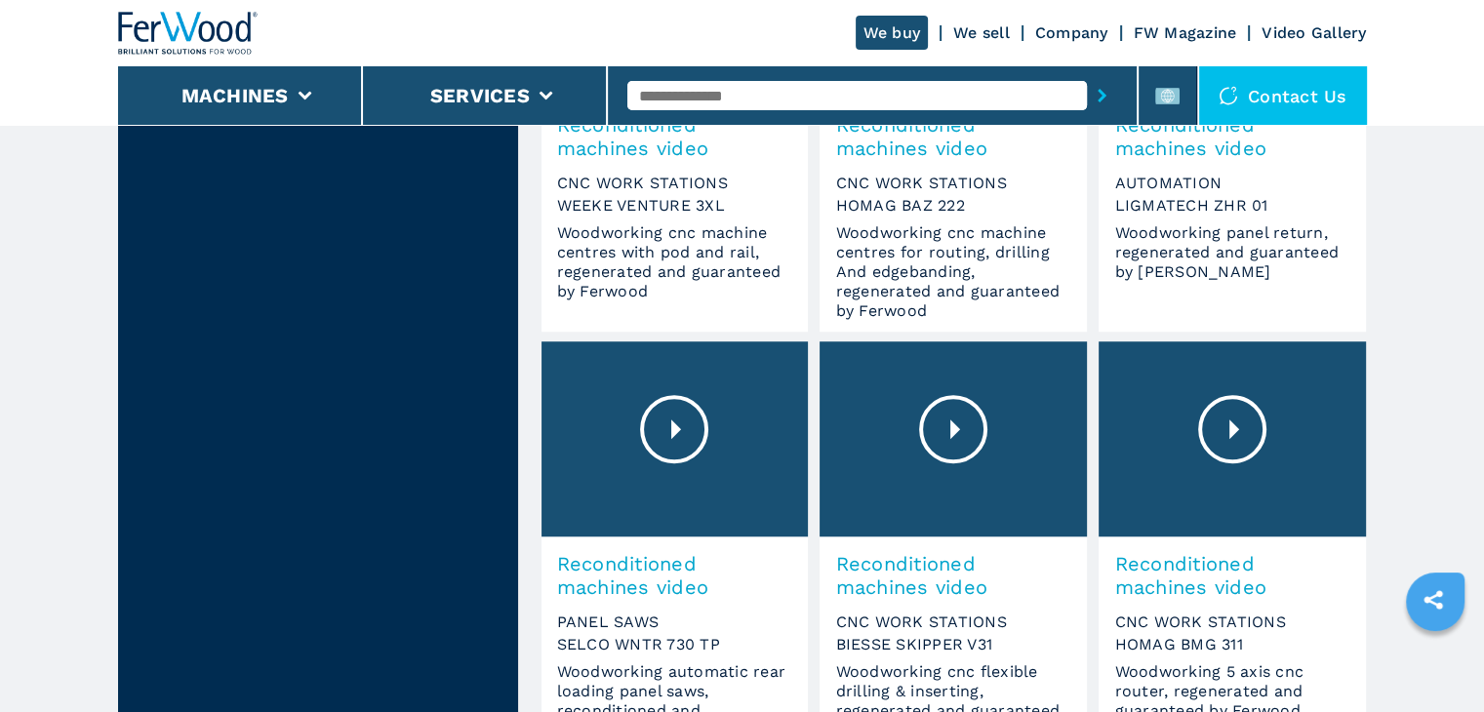
scroll to position [1756, 0]
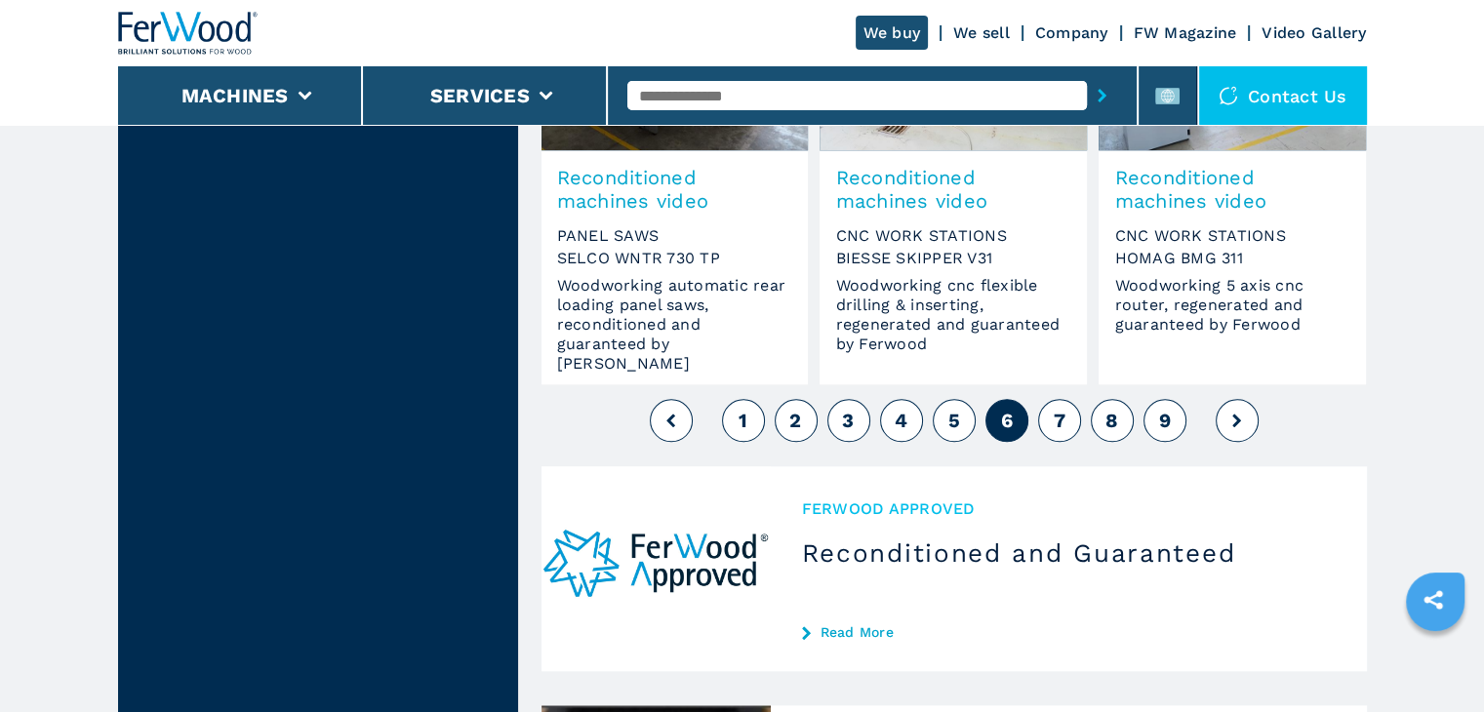
click at [1050, 428] on button "7" at bounding box center [1059, 420] width 43 height 43
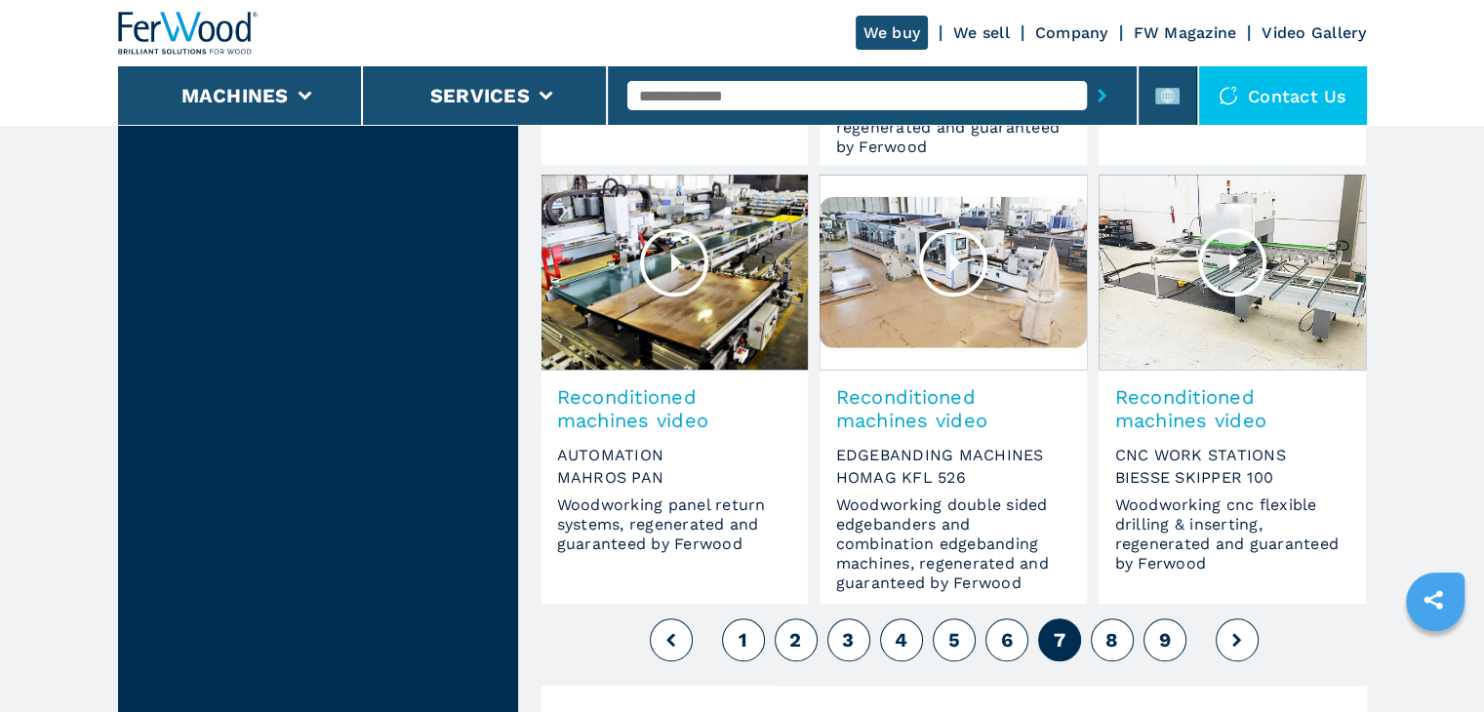
scroll to position [1853, 0]
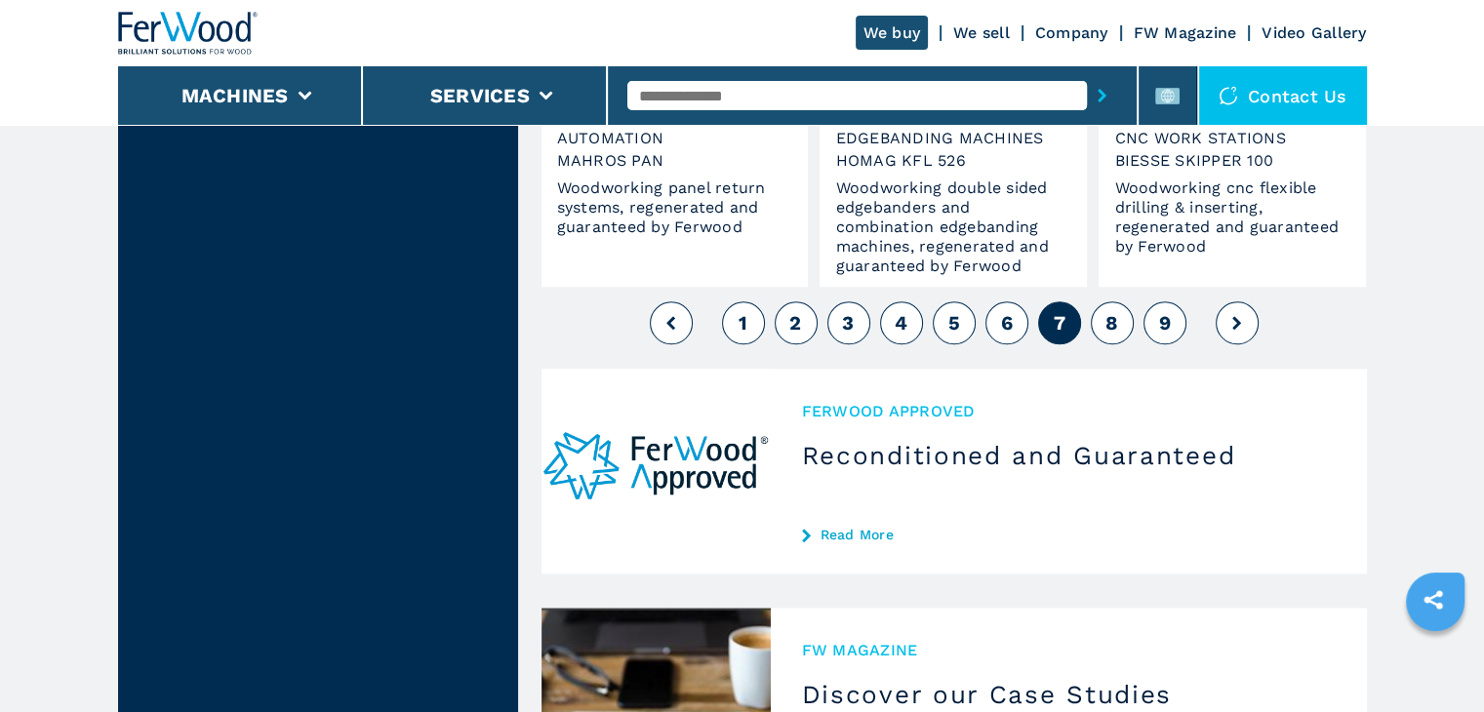
click at [1120, 317] on button "8" at bounding box center [1112, 322] width 43 height 43
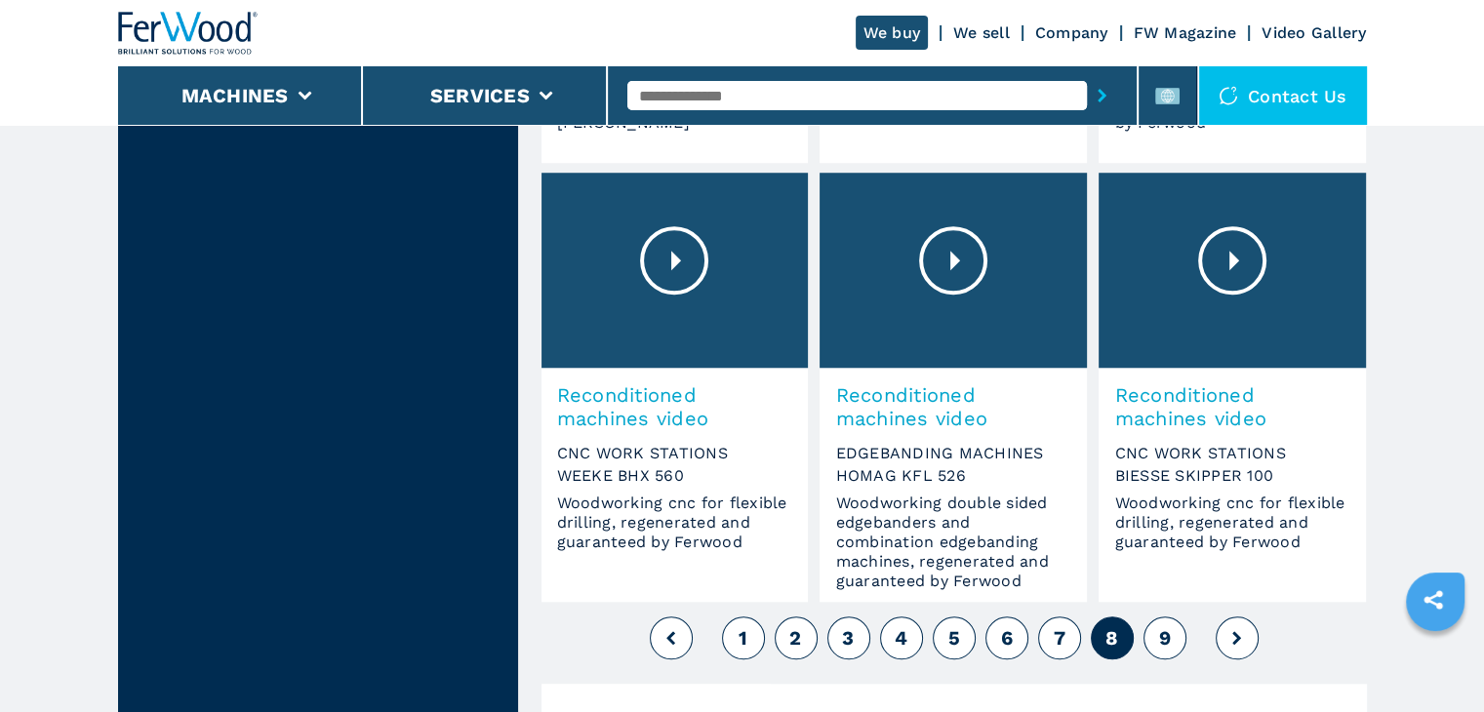
scroll to position [1756, 0]
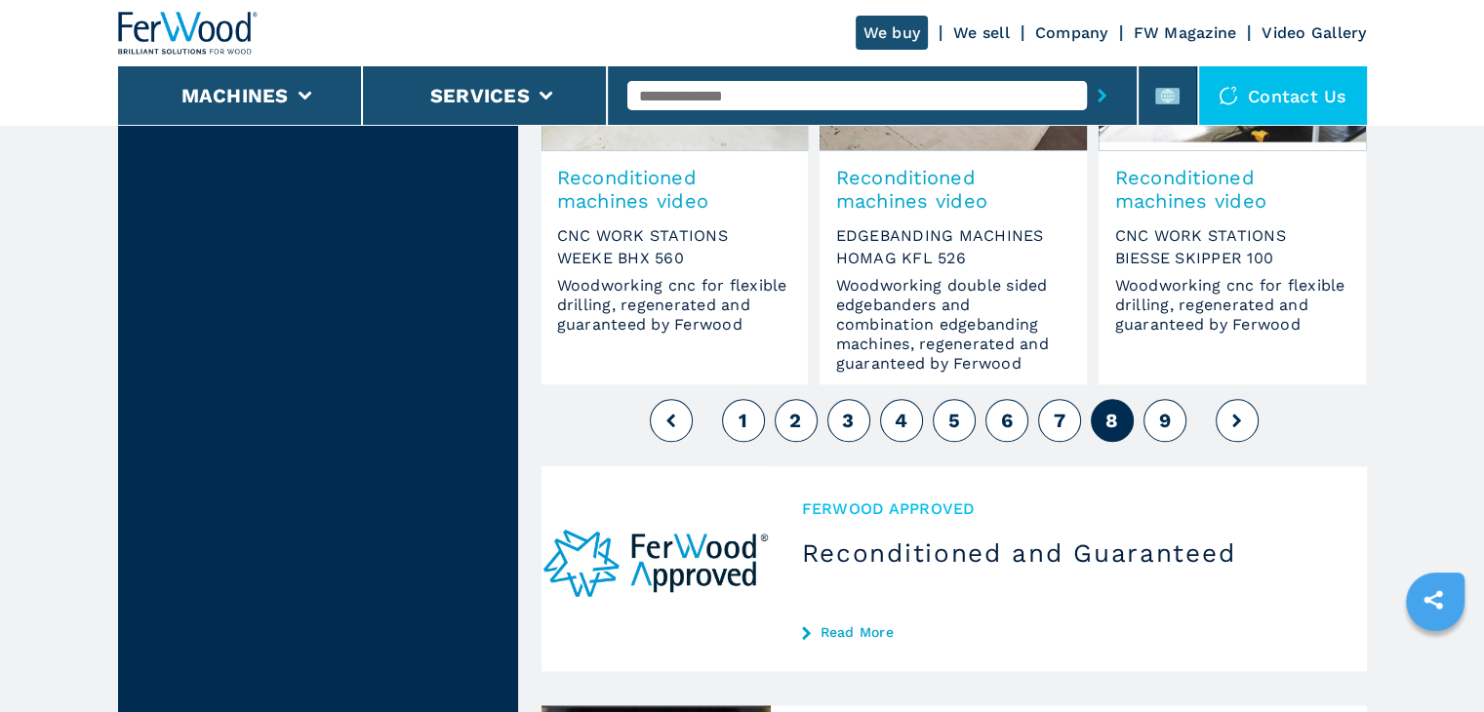
click at [1162, 421] on span "9" at bounding box center [1164, 420] width 12 height 23
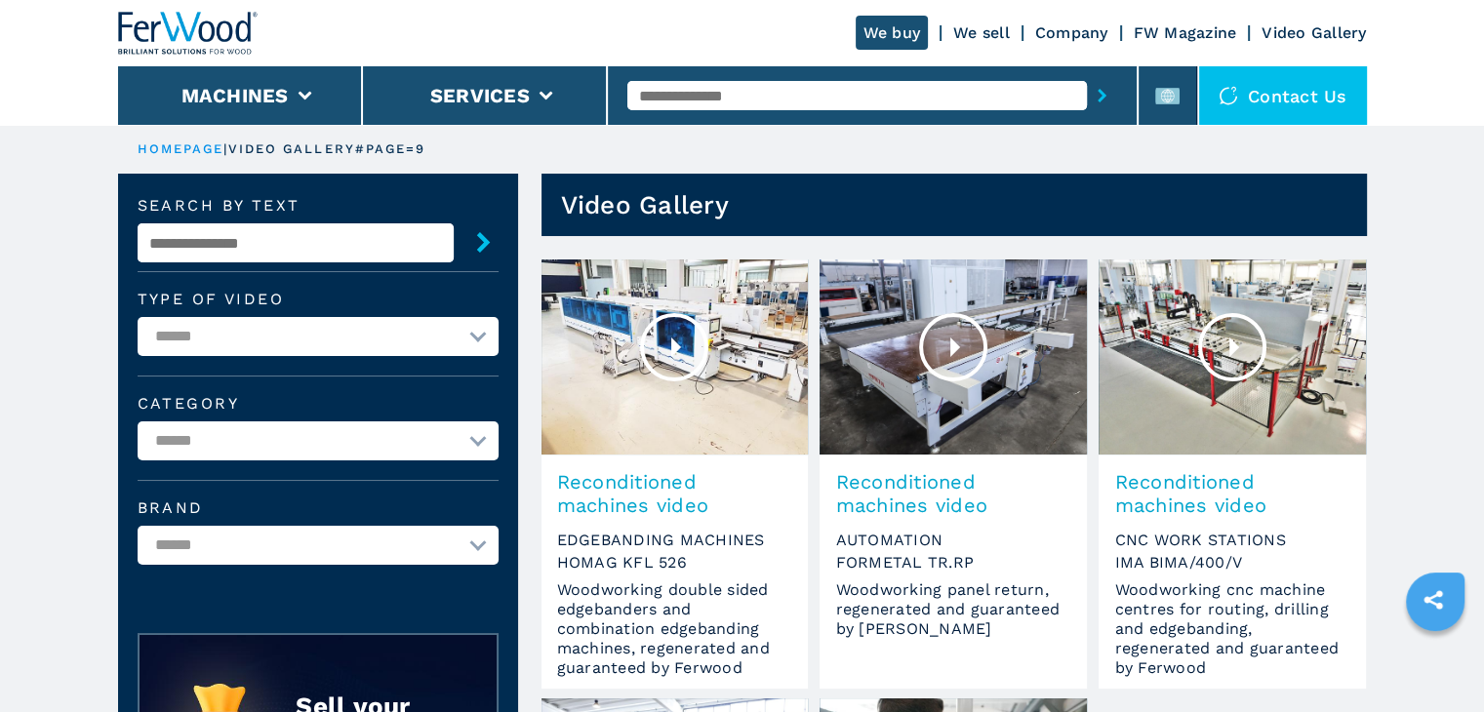
click at [200, 23] on img at bounding box center [188, 33] width 140 height 43
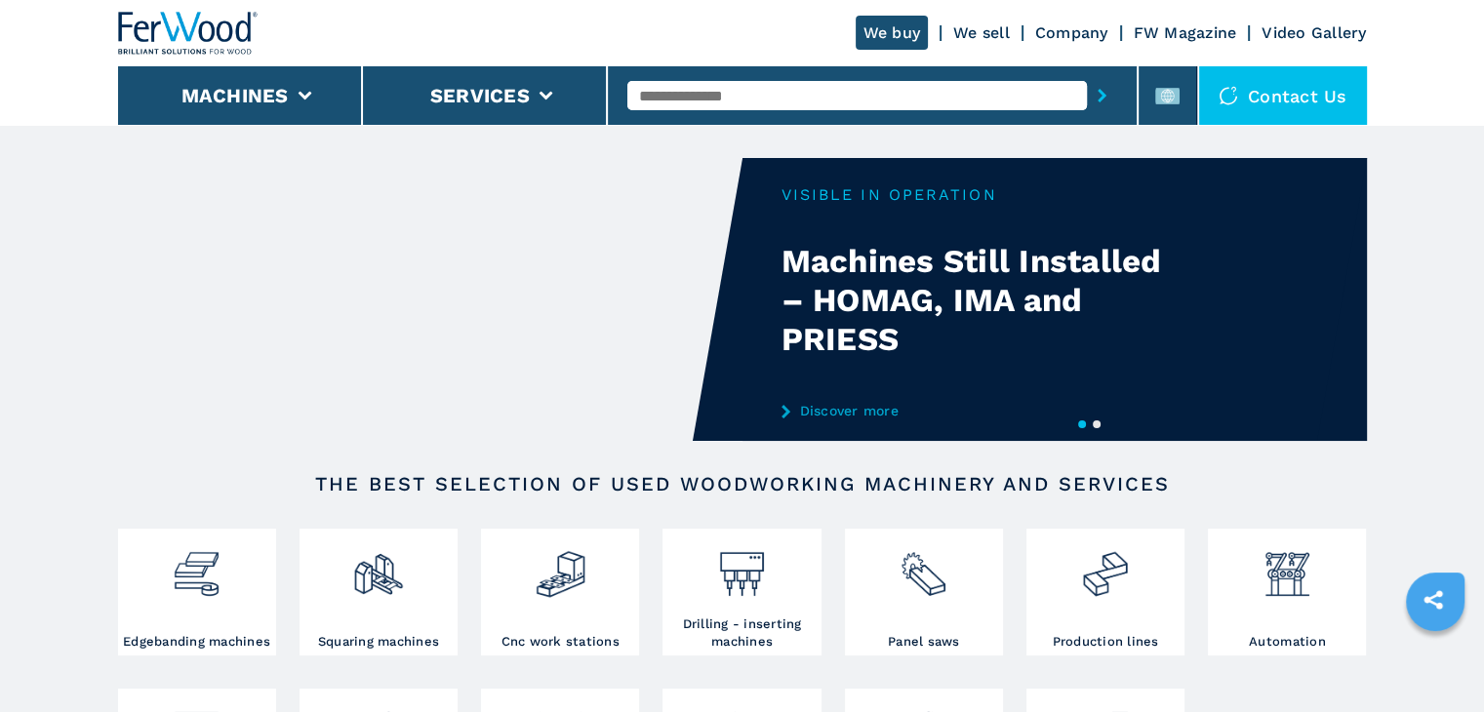
click at [1096, 422] on button "2" at bounding box center [1097, 424] width 8 height 8
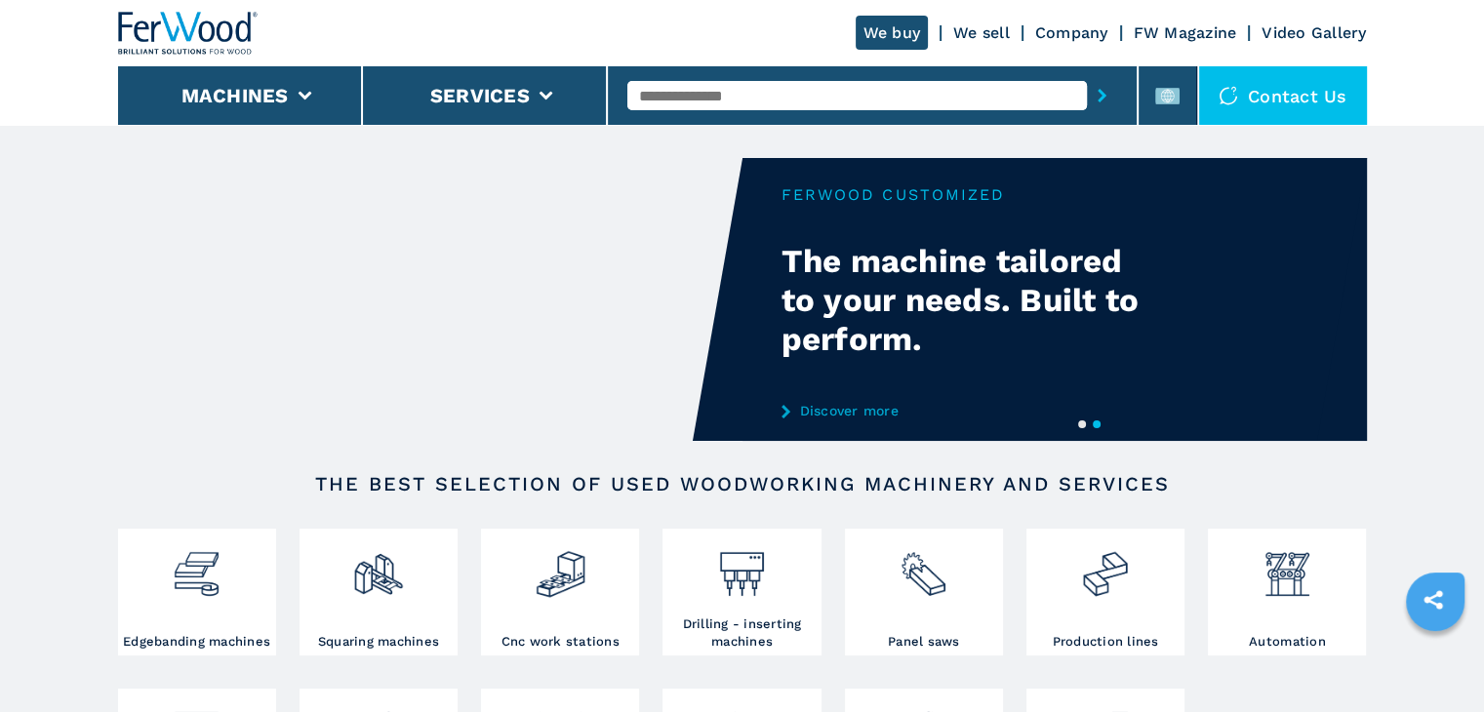
click at [805, 411] on link "Discover more" at bounding box center [972, 411] width 382 height 16
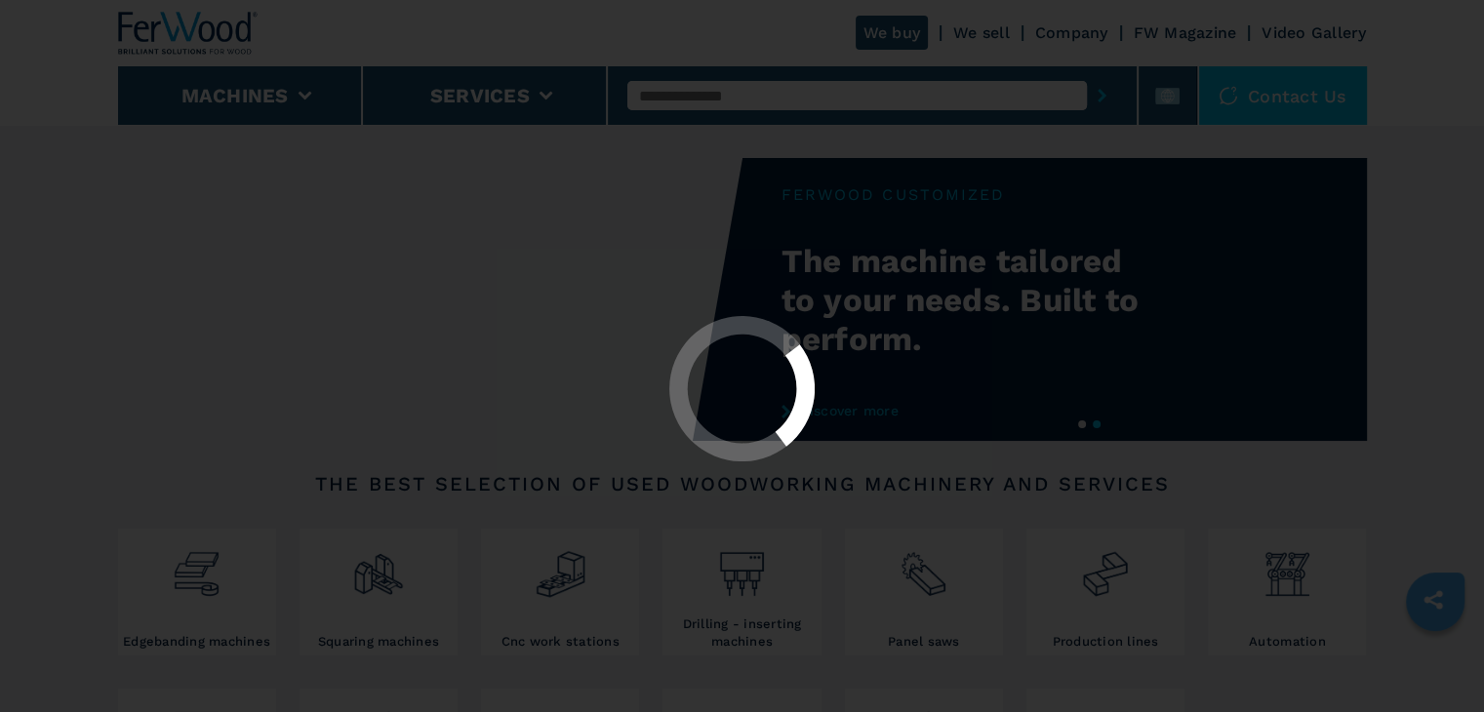
select select "**********"
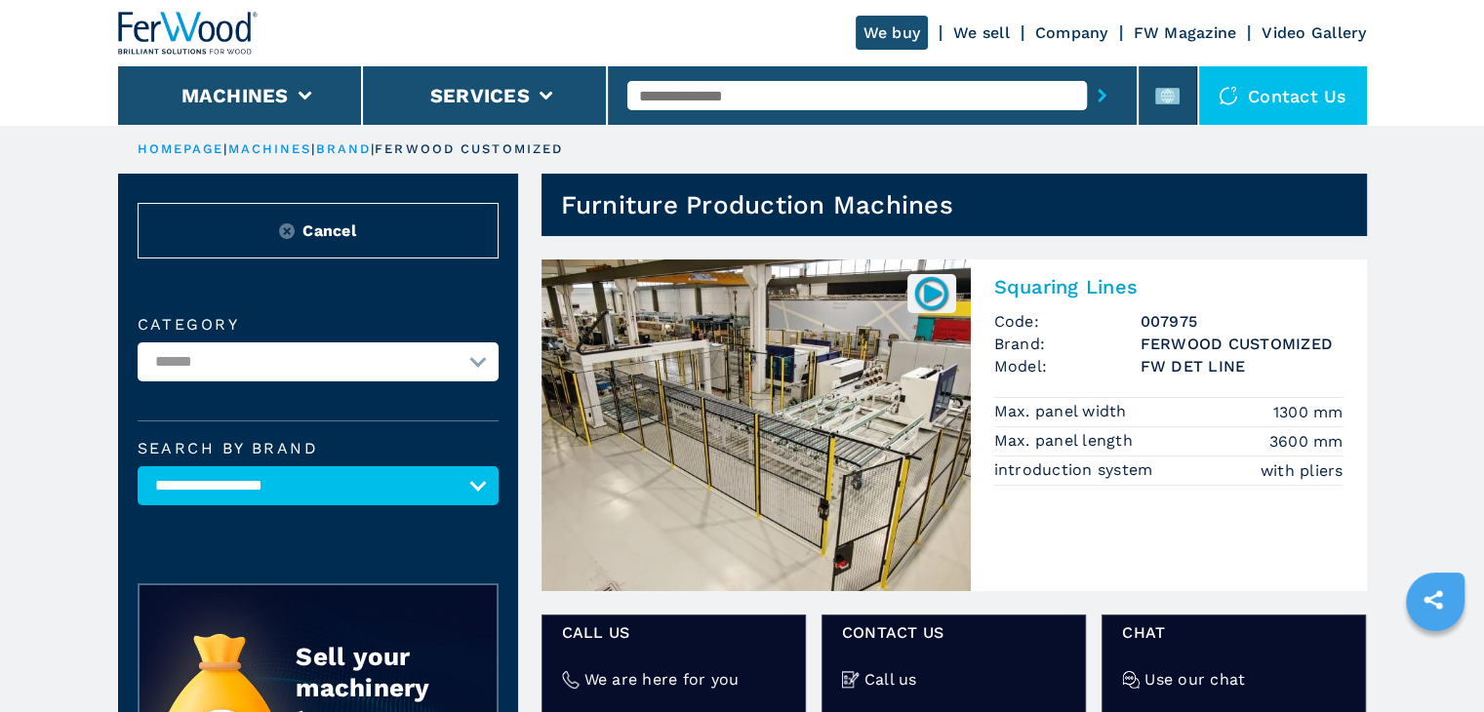
click at [923, 299] on img at bounding box center [931, 293] width 38 height 38
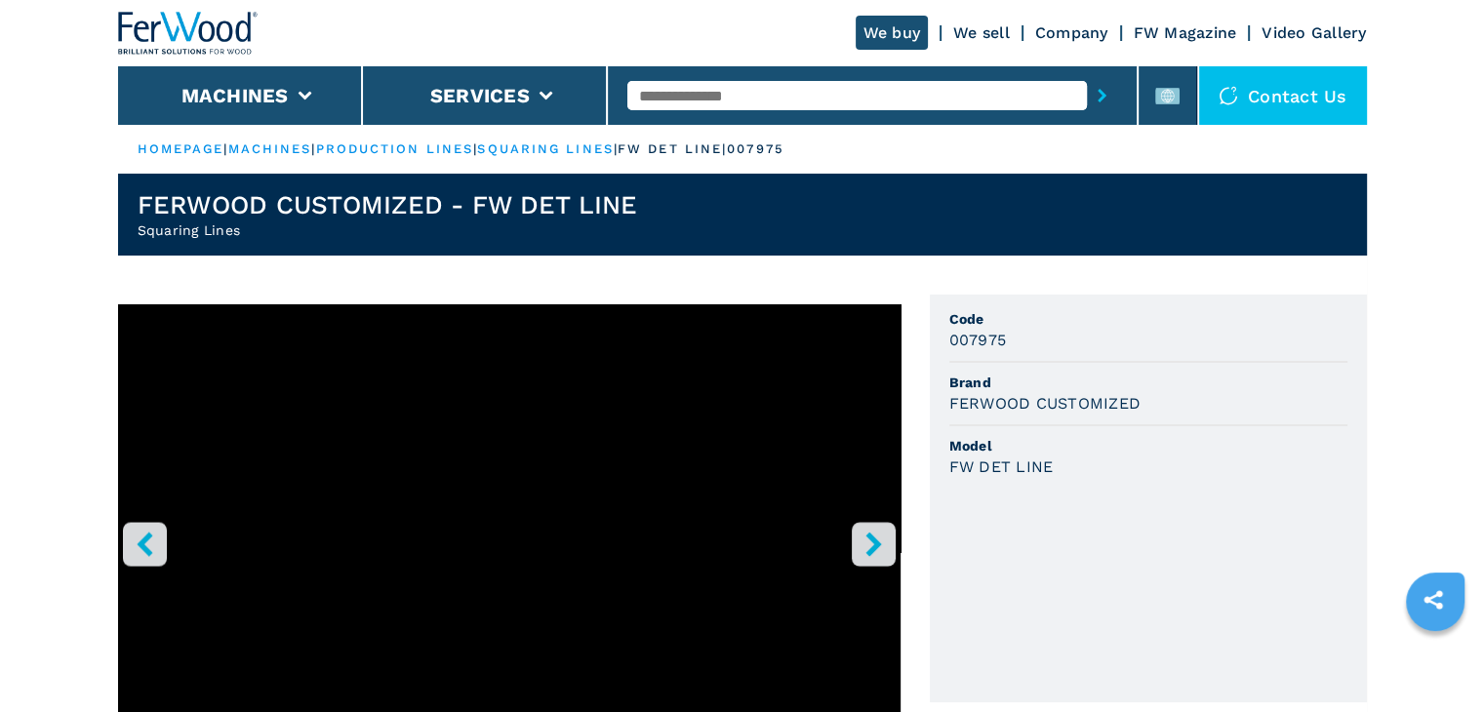
click at [823, 87] on input "text" at bounding box center [856, 95] width 459 height 29
type input "******"
click at [1087, 73] on button "submit-button" at bounding box center [1102, 95] width 30 height 45
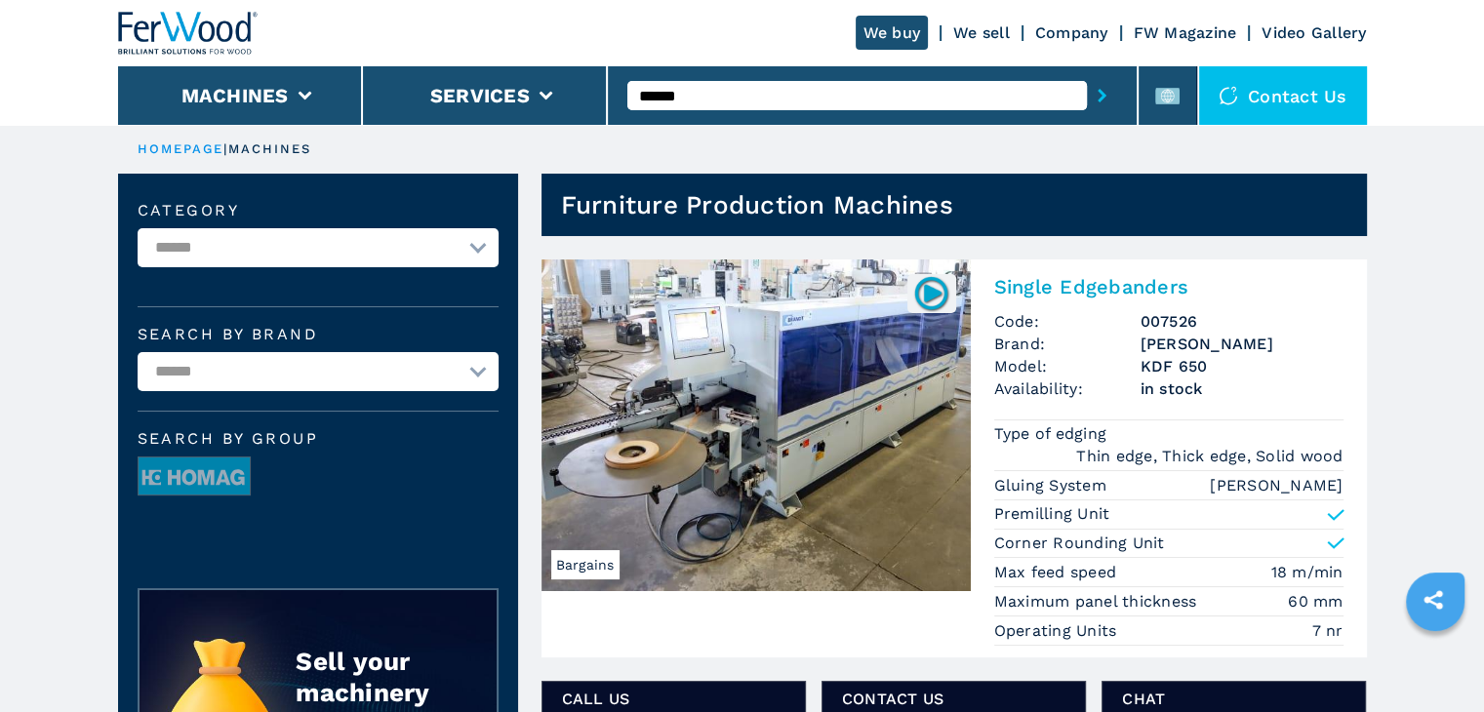
click at [1180, 337] on h3 "[PERSON_NAME]" at bounding box center [1241, 344] width 203 height 22
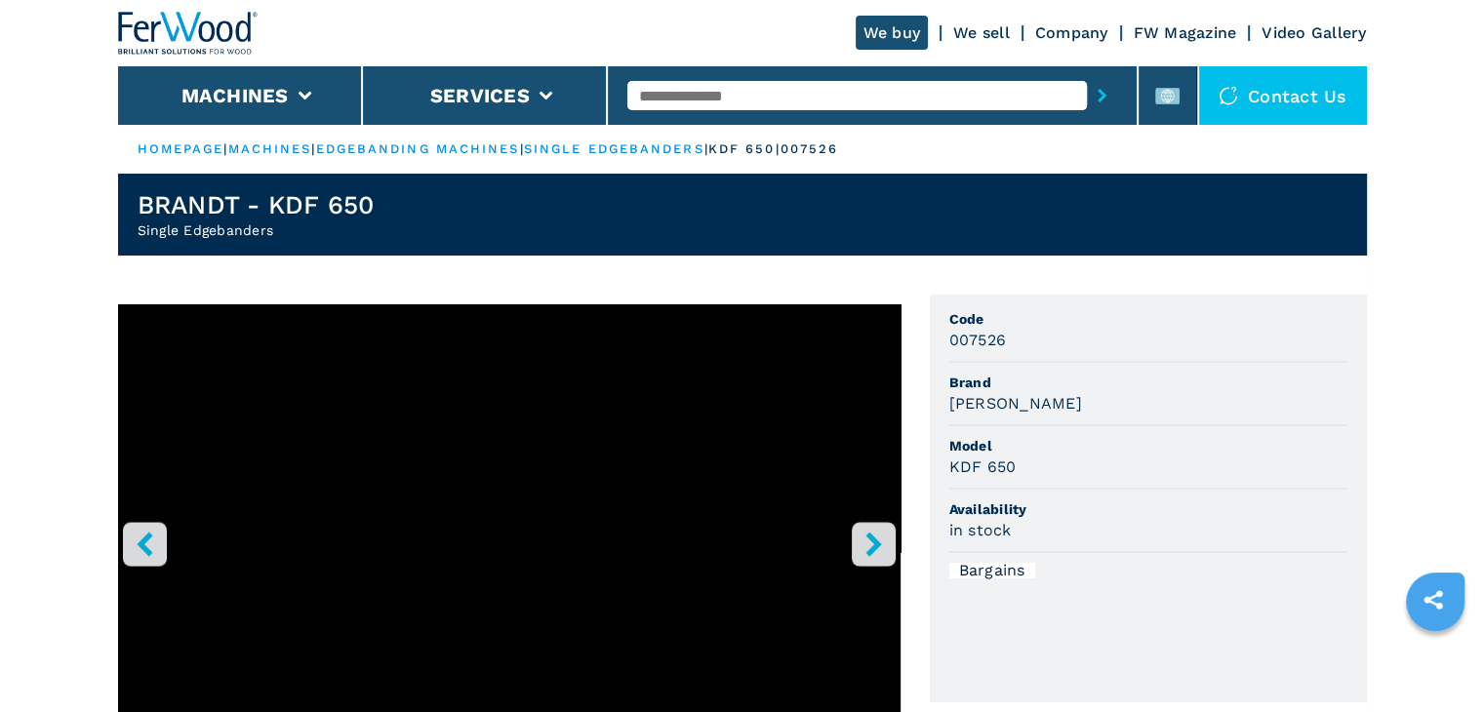
click at [987, 395] on h3 "[PERSON_NAME]" at bounding box center [1015, 403] width 133 height 22
copy h3 "[PERSON_NAME]"
drag, startPoint x: 1015, startPoint y: 467, endPoint x: 949, endPoint y: 465, distance: 65.4
click at [949, 465] on h3 "KDF 650" at bounding box center [982, 467] width 67 height 22
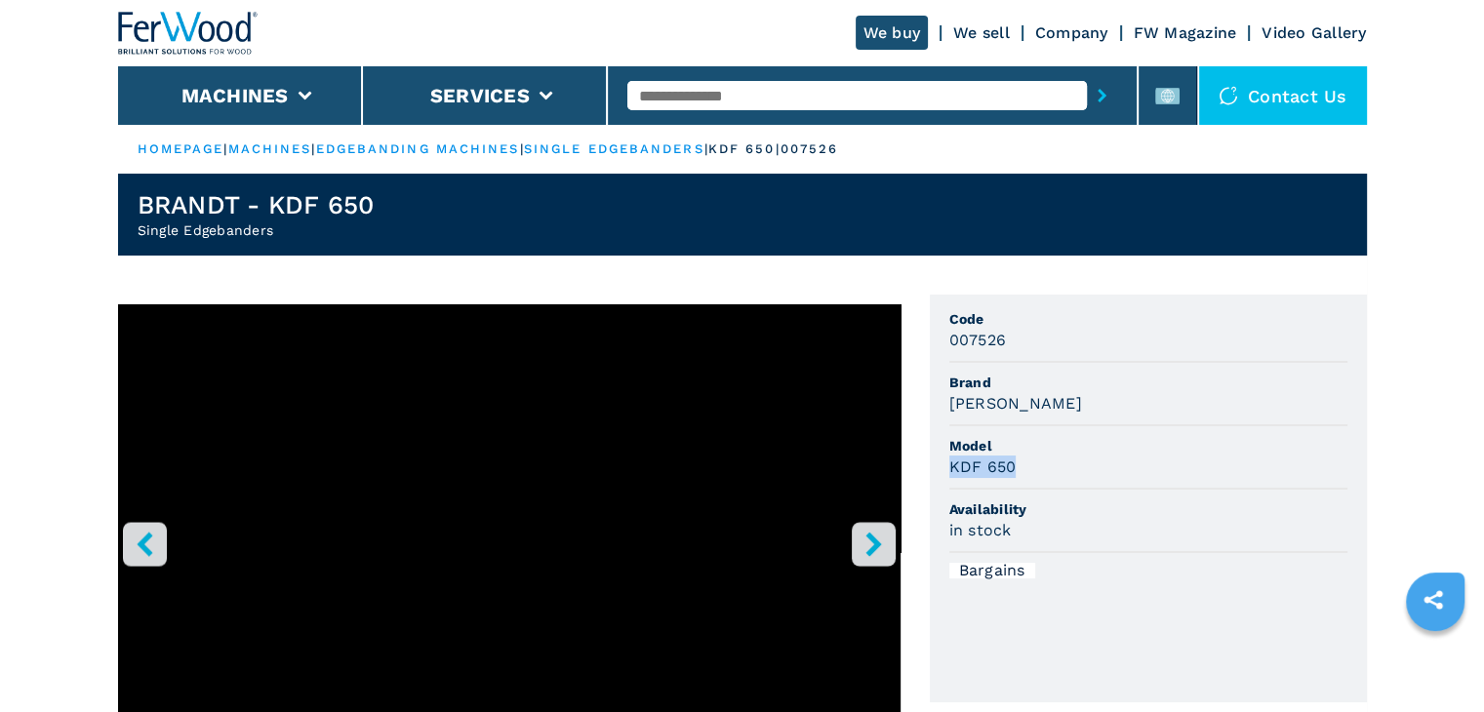
copy h3 "KDF 650"
click at [731, 81] on input "text" at bounding box center [856, 95] width 459 height 29
type input "******"
click at [1087, 73] on button "submit-button" at bounding box center [1102, 95] width 30 height 45
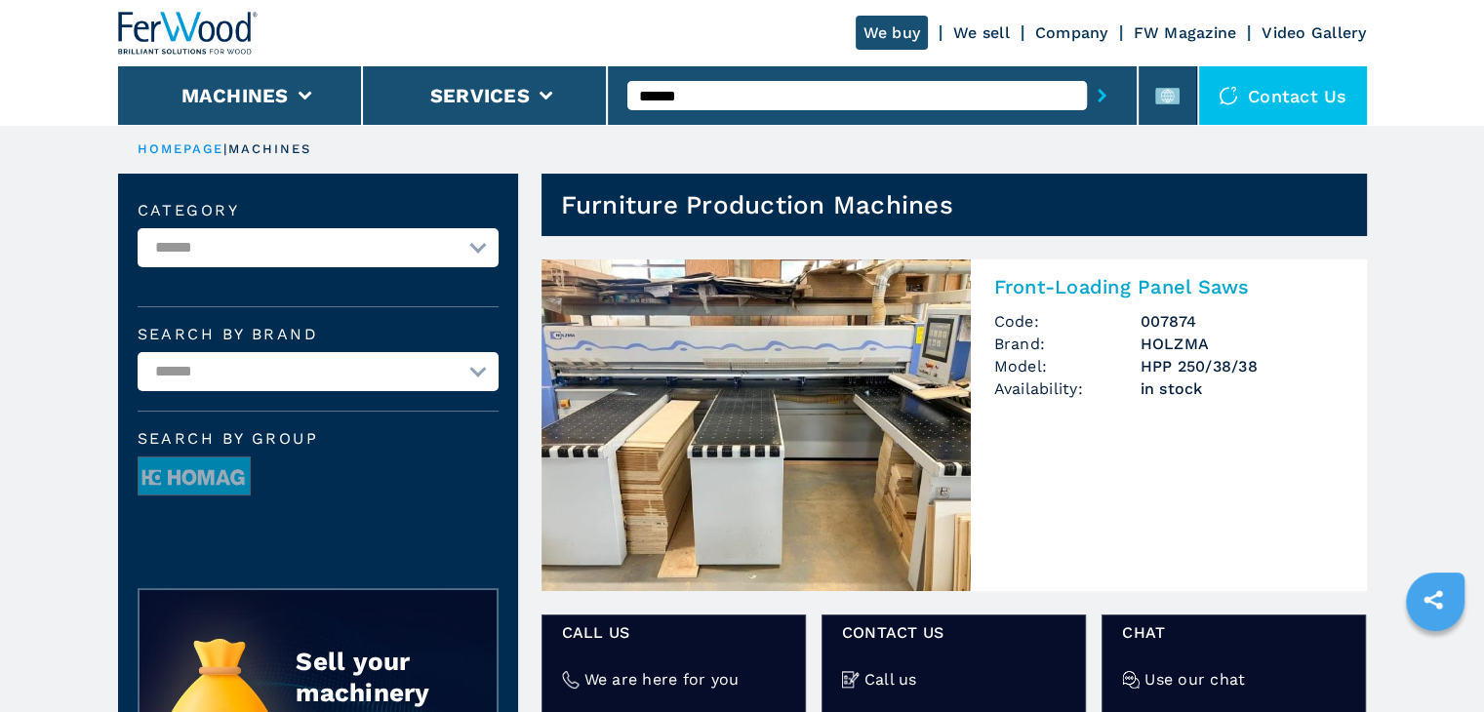
click at [1161, 346] on h3 "HOLZMA" at bounding box center [1241, 344] width 203 height 22
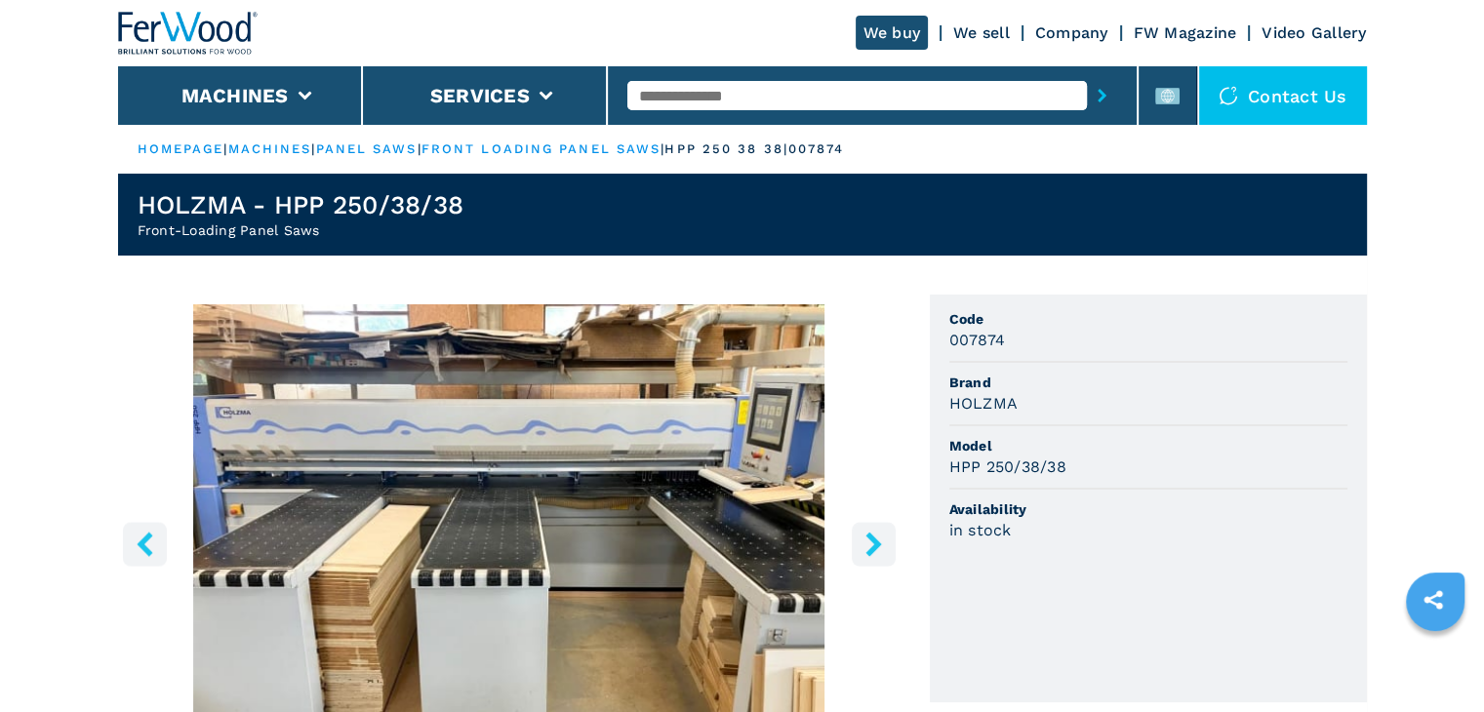
click at [979, 397] on h3 "HOLZMA" at bounding box center [983, 403] width 69 height 22
copy h3 "HOLZMA"
drag, startPoint x: 1069, startPoint y: 468, endPoint x: 940, endPoint y: 468, distance: 128.8
click at [940, 468] on ul "Code 007874 Brand HOLZMA Model HPP 250/38/38 Availability in stock" at bounding box center [1148, 499] width 437 height 408
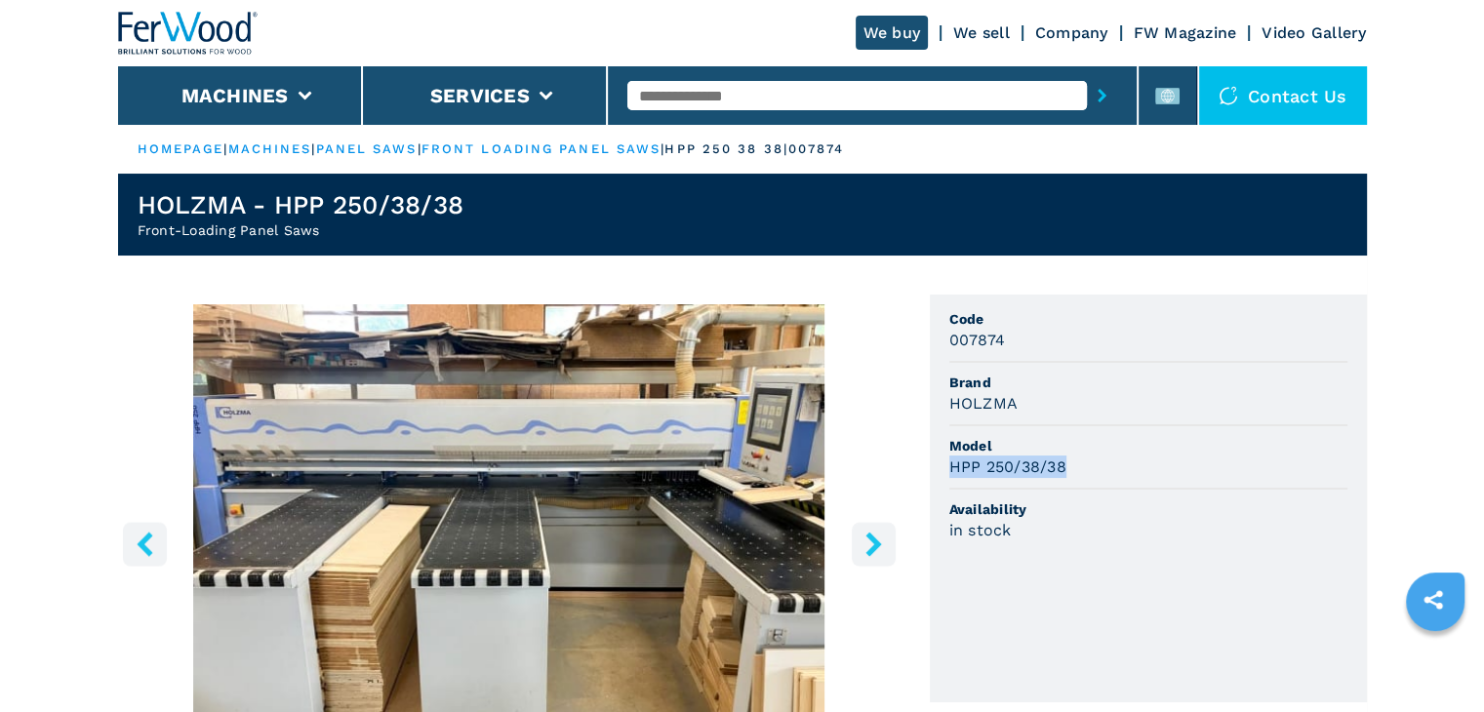
copy h3 "HPP 250/38/38"
click at [869, 100] on input "text" at bounding box center [856, 95] width 459 height 29
type input "******"
click at [1087, 73] on button "submit-button" at bounding box center [1102, 95] width 30 height 45
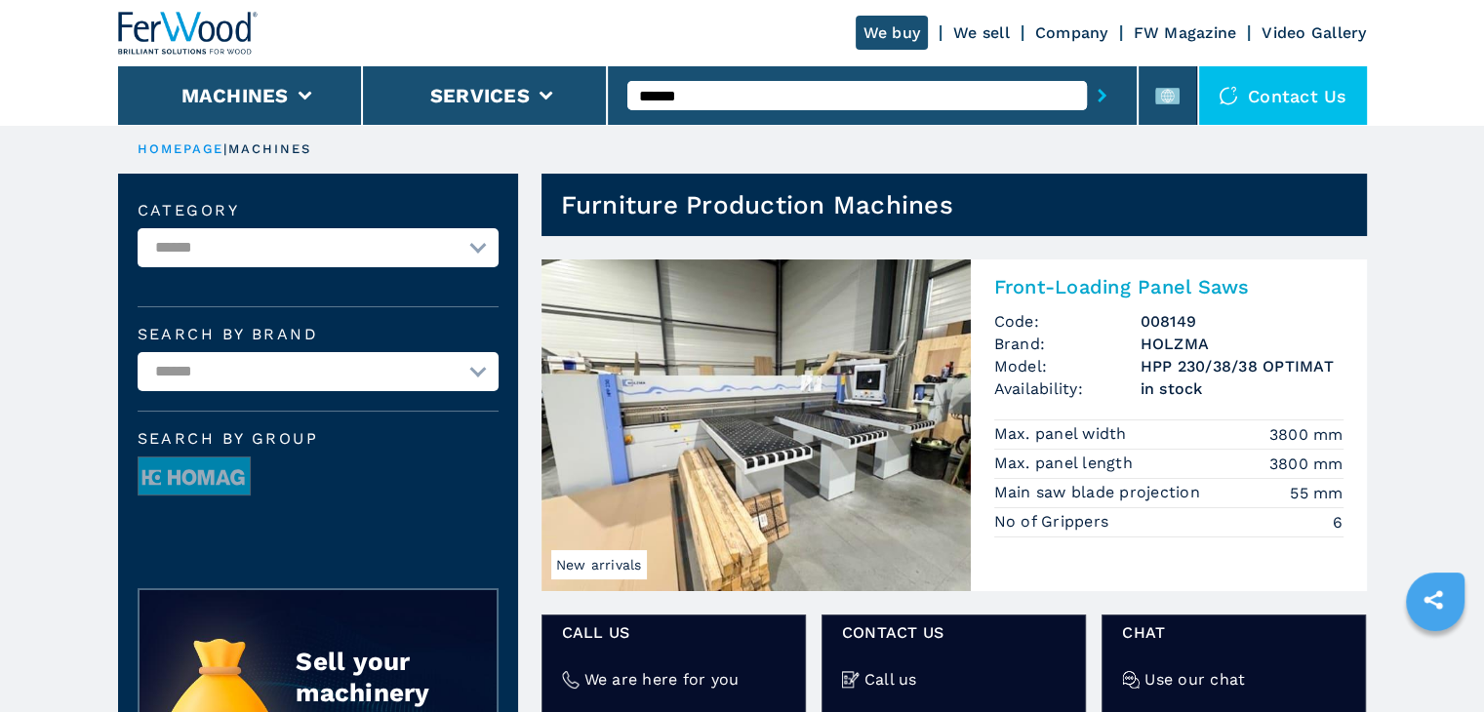
click at [1143, 339] on h3 "HOLZMA" at bounding box center [1241, 344] width 203 height 22
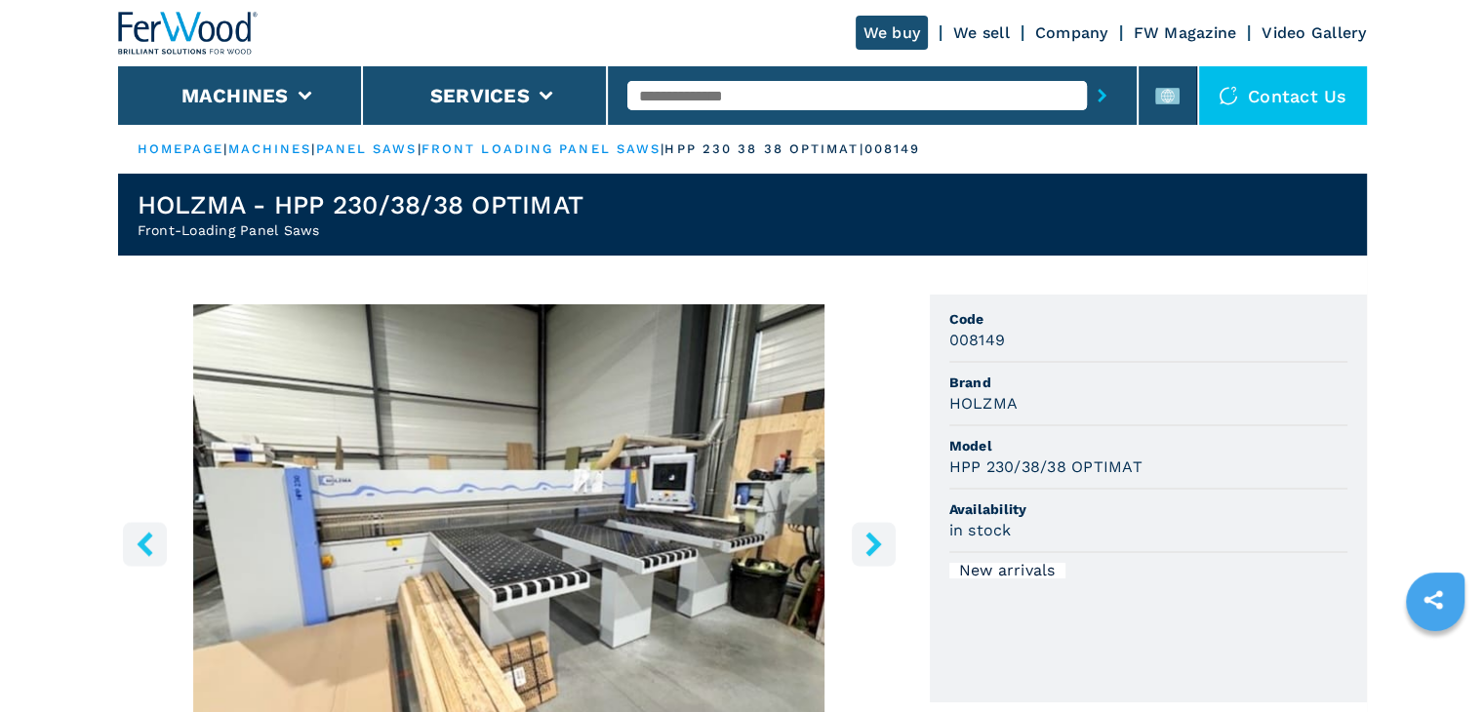
click at [997, 399] on h3 "HOLZMA" at bounding box center [983, 403] width 69 height 22
copy h3 "HOLZMA"
drag, startPoint x: 1146, startPoint y: 461, endPoint x: 939, endPoint y: 471, distance: 207.0
click at [939, 471] on ul "Code 008149 Brand HOLZMA Model HPP 230/38/38 OPTIMAT Availability in stock New …" at bounding box center [1148, 499] width 437 height 408
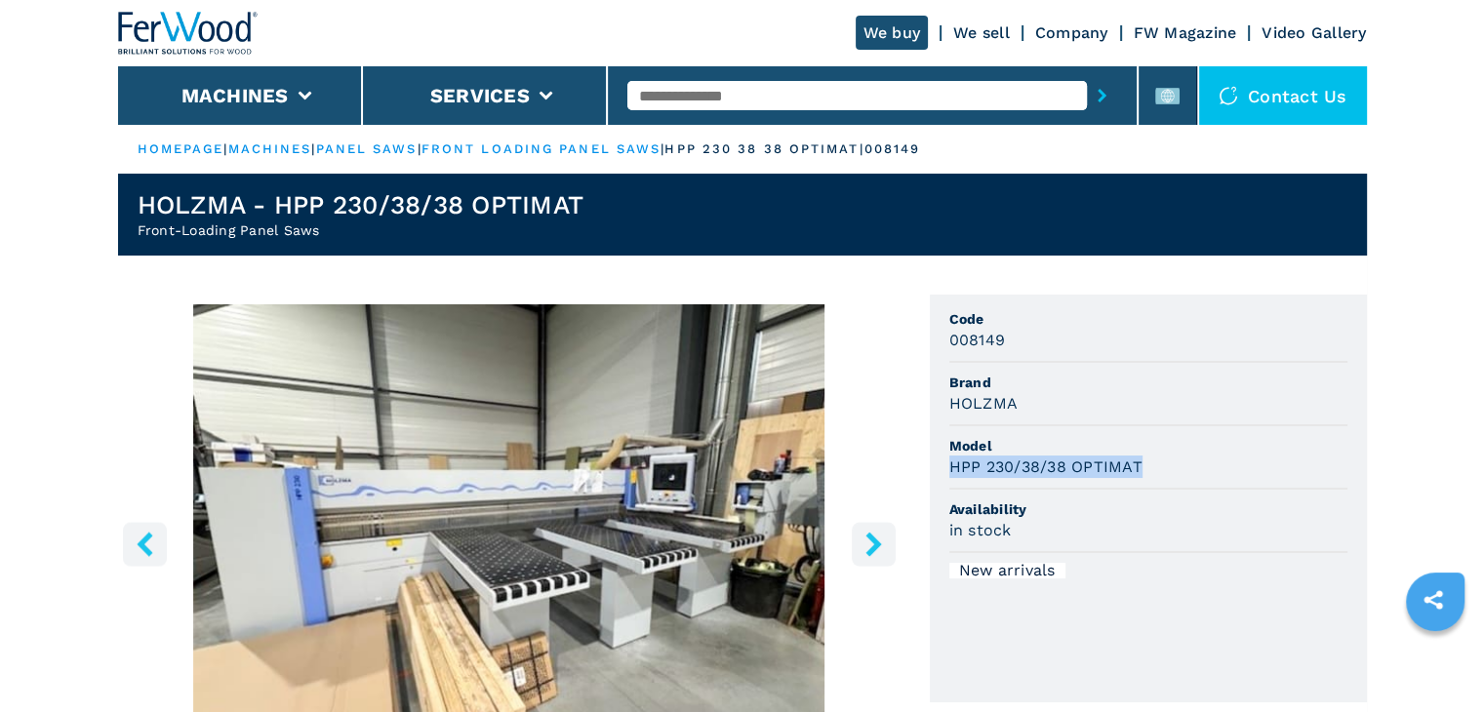
copy h3 "HPP 230/38/38 OPTIMAT"
click at [856, 106] on input "text" at bounding box center [856, 95] width 459 height 29
type input "******"
click at [1087, 73] on button "submit-button" at bounding box center [1102, 95] width 30 height 45
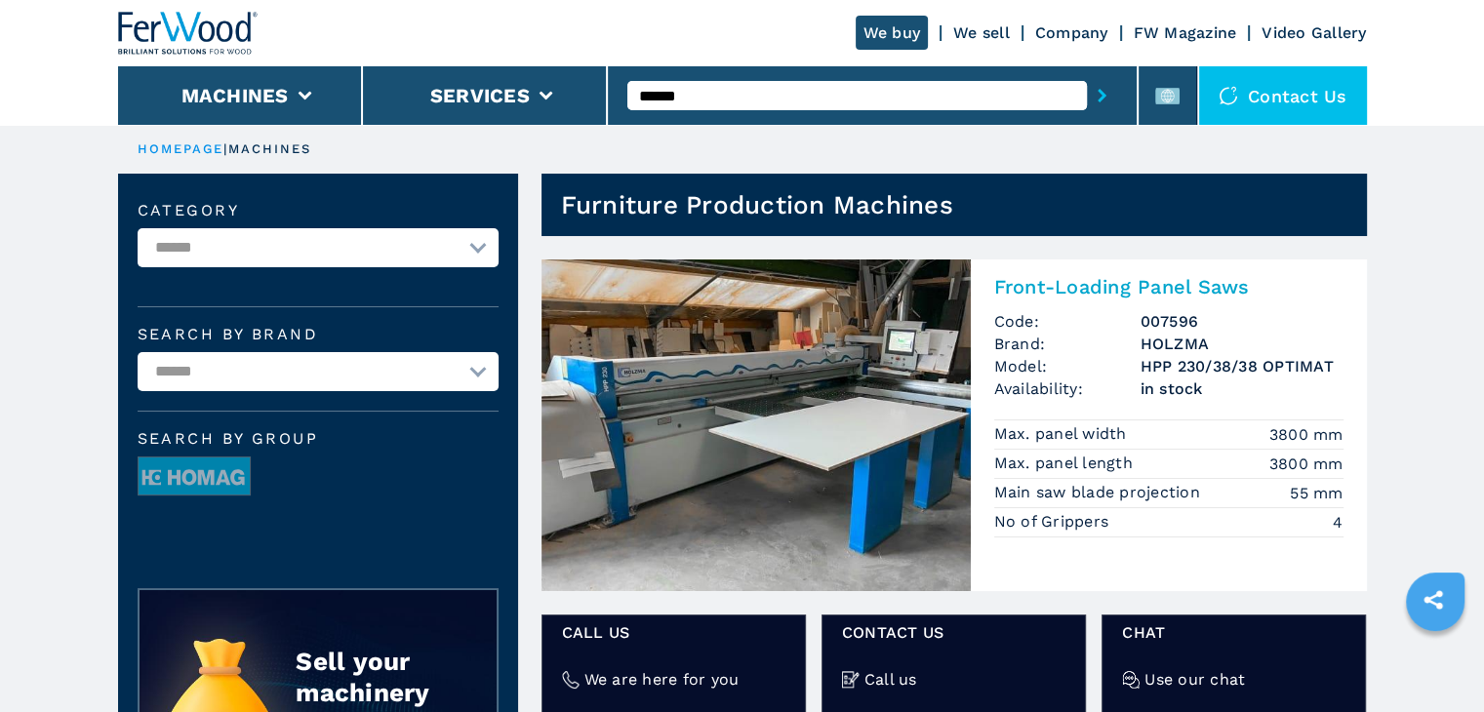
click at [1217, 374] on h3 "HPP 230/38/38 OPTIMAT" at bounding box center [1241, 366] width 203 height 22
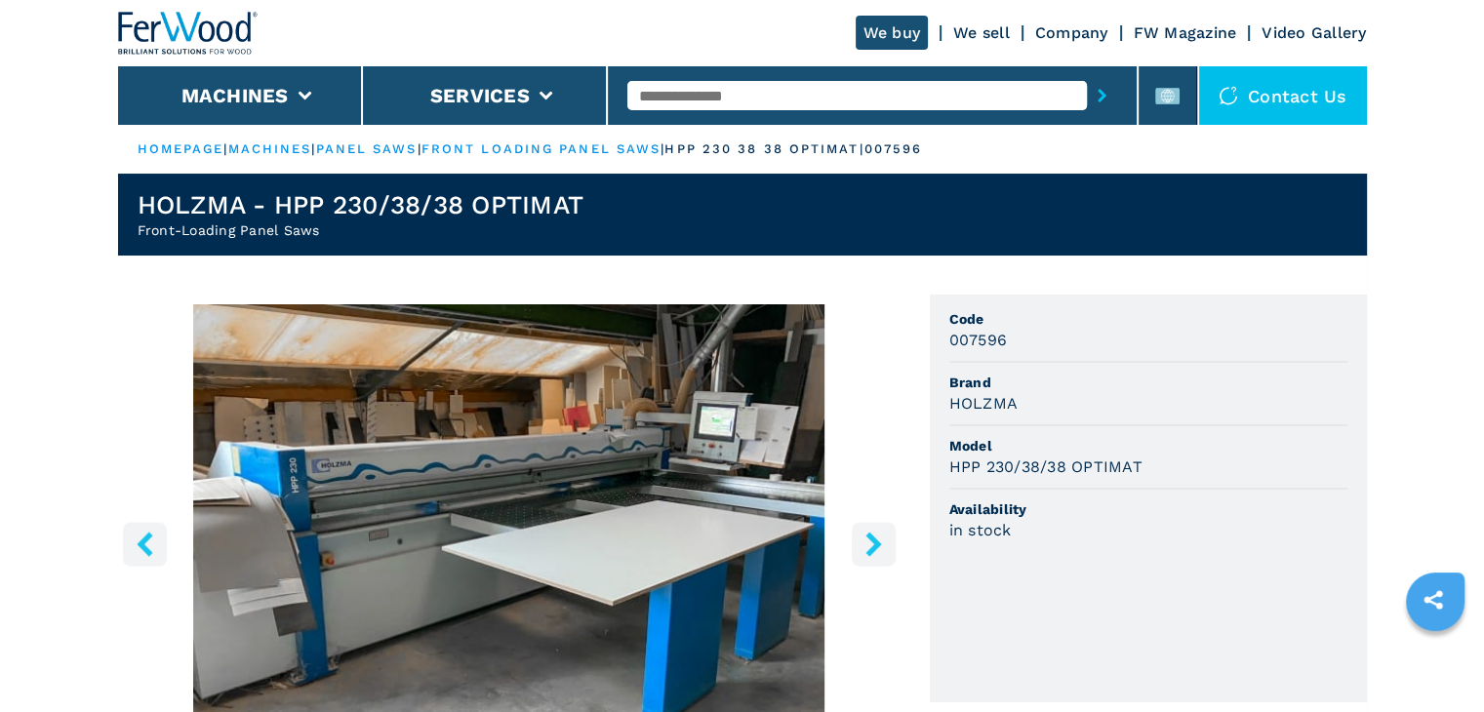
click at [981, 395] on h3 "HOLZMA" at bounding box center [983, 403] width 69 height 22
copy h3 "HOLZMA"
drag, startPoint x: 1152, startPoint y: 474, endPoint x: 943, endPoint y: 458, distance: 209.3
click at [943, 458] on ul "Code 007596 Brand HOLZMA Model HPP 230/38/38 OPTIMAT Availability in stock" at bounding box center [1148, 499] width 437 height 408
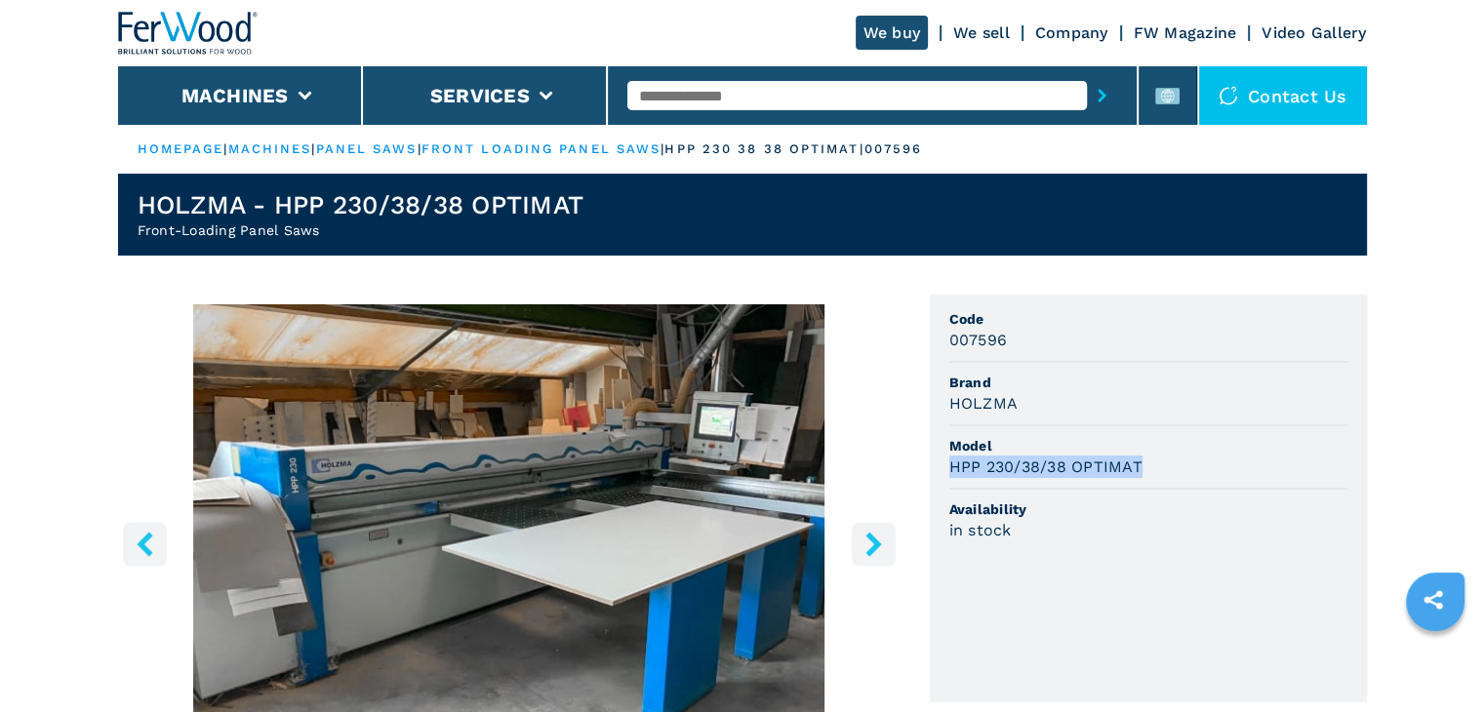
copy h3 "HPP 230/38/38 OPTIMAT"
click at [806, 86] on input "text" at bounding box center [856, 95] width 459 height 29
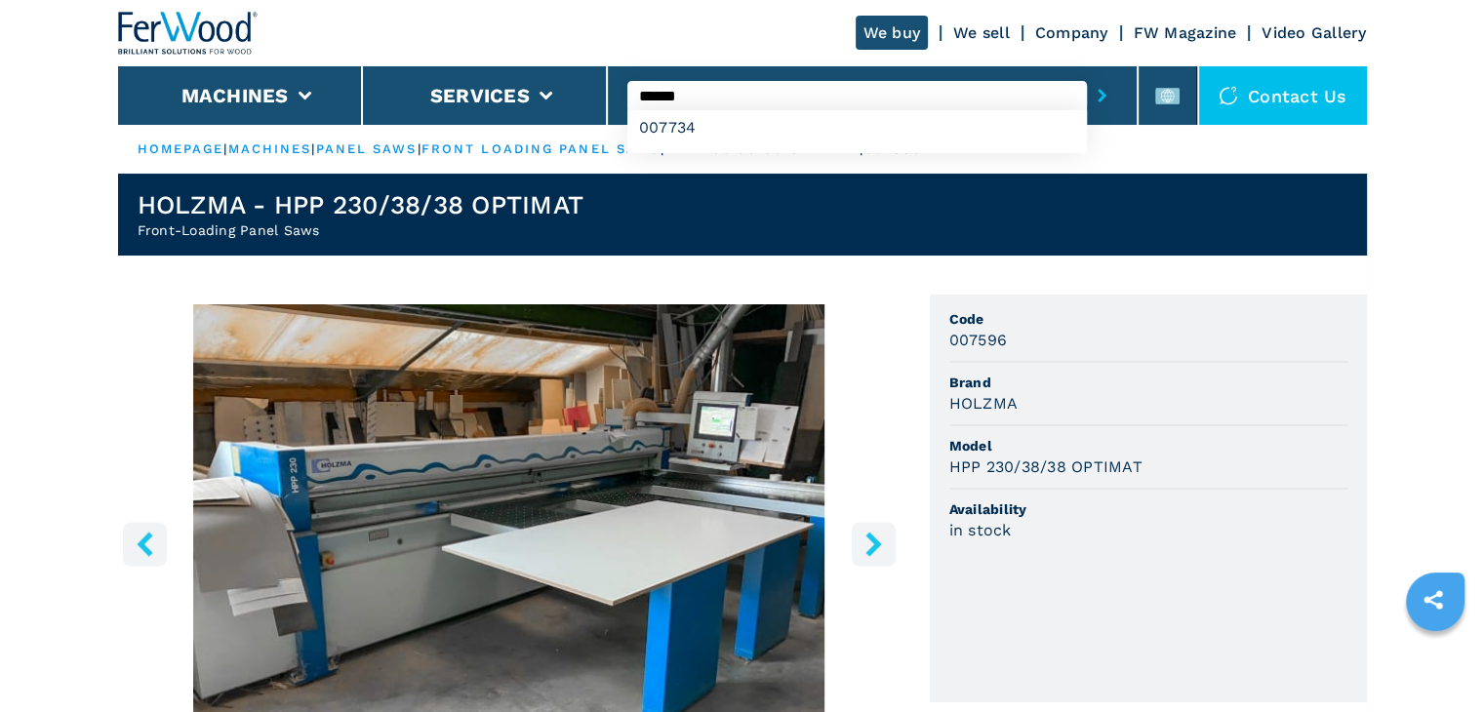
type input "******"
click at [1087, 73] on button "submit-button" at bounding box center [1102, 95] width 30 height 45
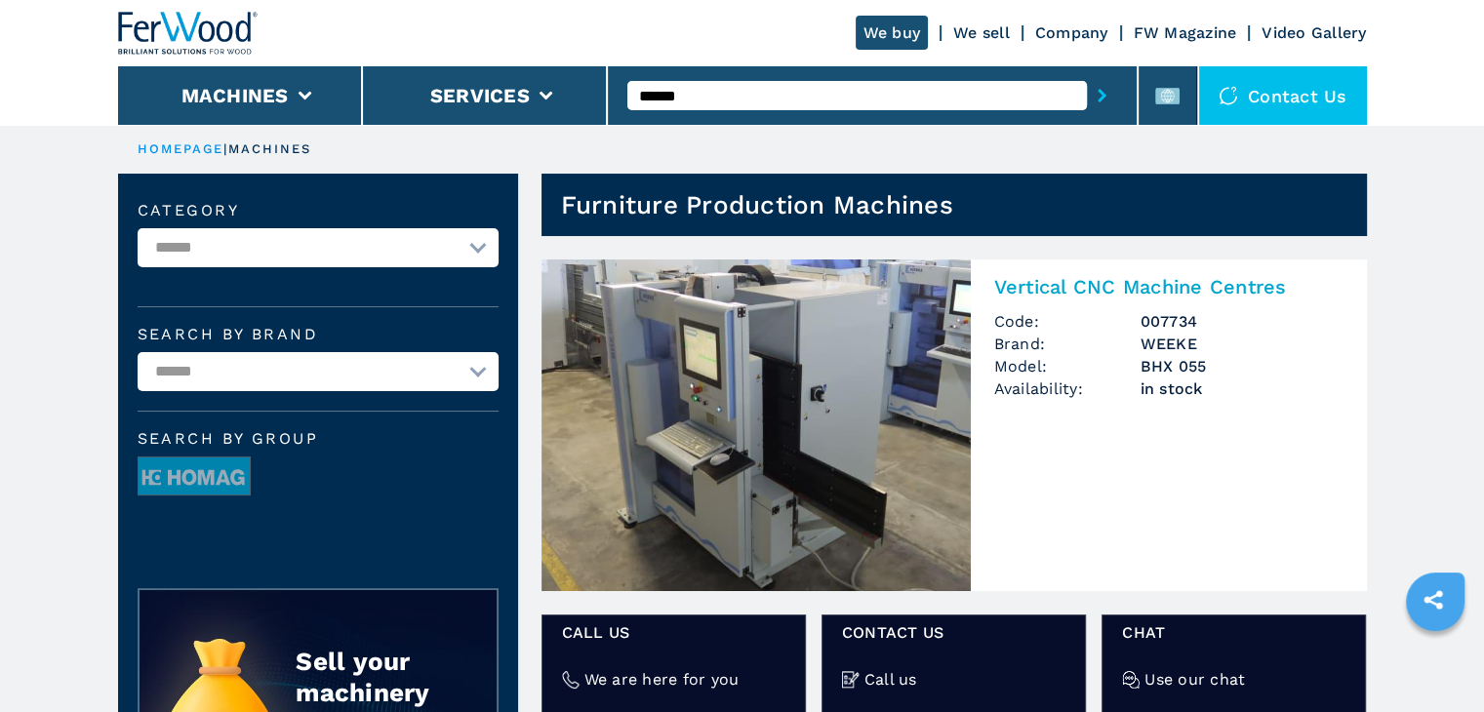
click at [1198, 334] on h3 "WEEKE" at bounding box center [1241, 344] width 203 height 22
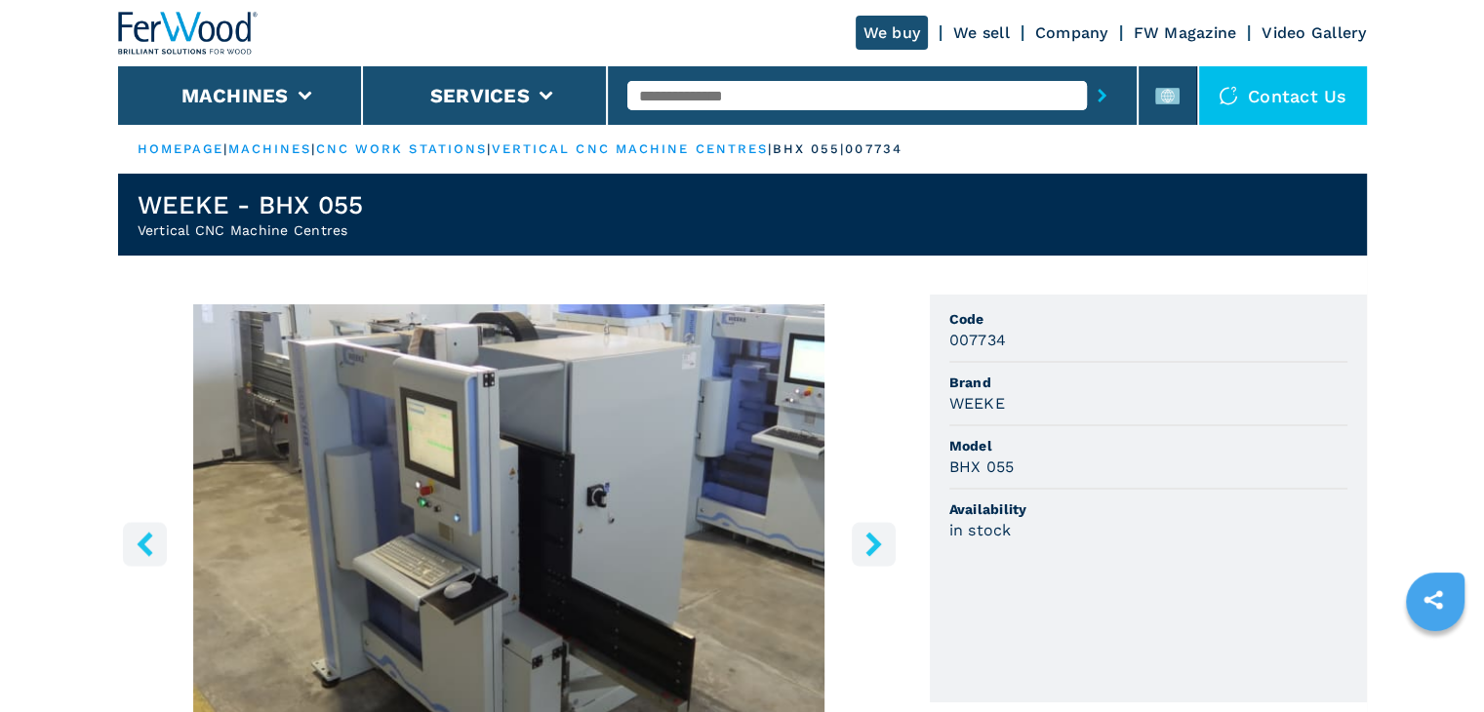
click at [1001, 340] on h3 "007734" at bounding box center [978, 340] width 58 height 22
click at [958, 329] on h3 "007734" at bounding box center [978, 340] width 58 height 22
copy h3 "007734"
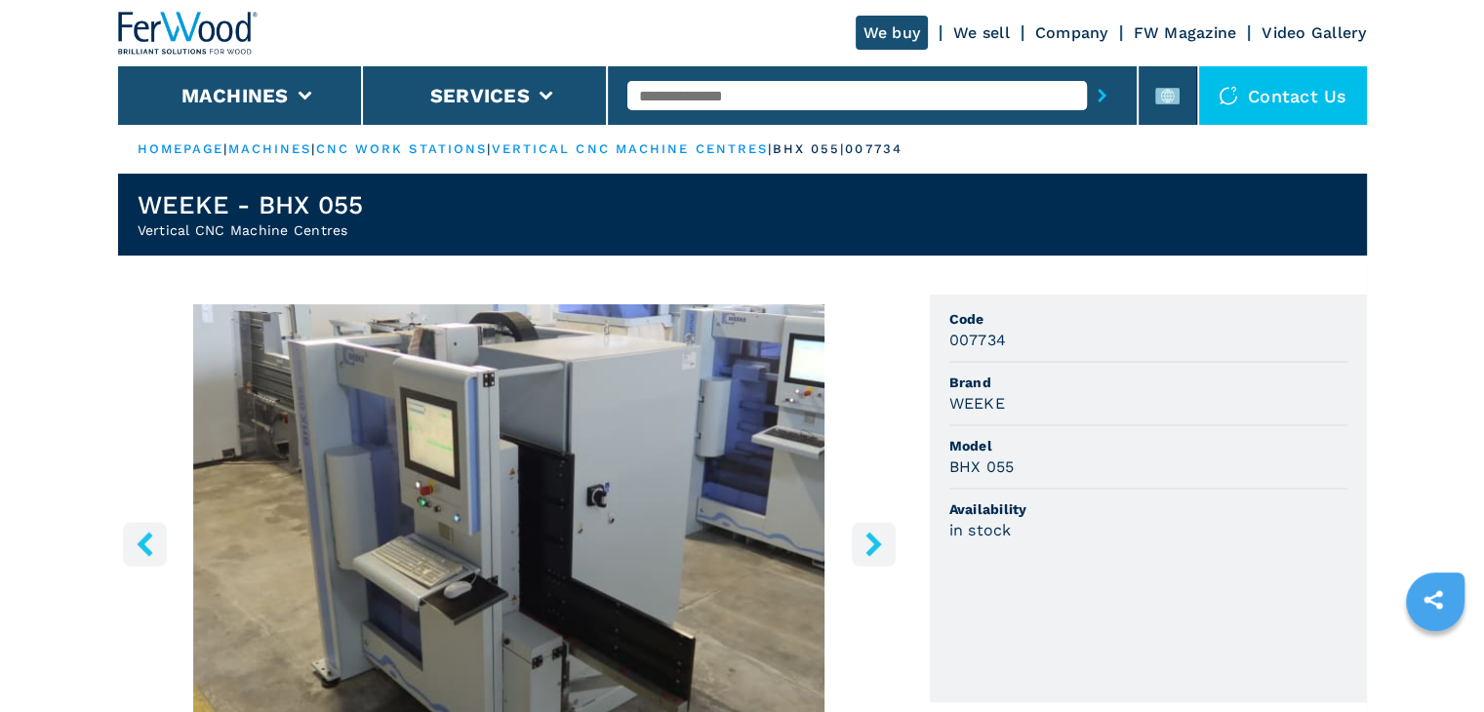
click at [991, 410] on h3 "WEEKE" at bounding box center [977, 403] width 56 height 22
click at [989, 408] on h3 "WEEKE" at bounding box center [977, 403] width 56 height 22
copy h3 "WEEKE"
drag, startPoint x: 1013, startPoint y: 465, endPoint x: 922, endPoint y: 465, distance: 90.7
click at [922, 465] on div "1 / 10 Unit Measure ****** ******** Code 007734 Brand WEEKE Model BHX 055 Avail…" at bounding box center [742, 637] width 1249 height 684
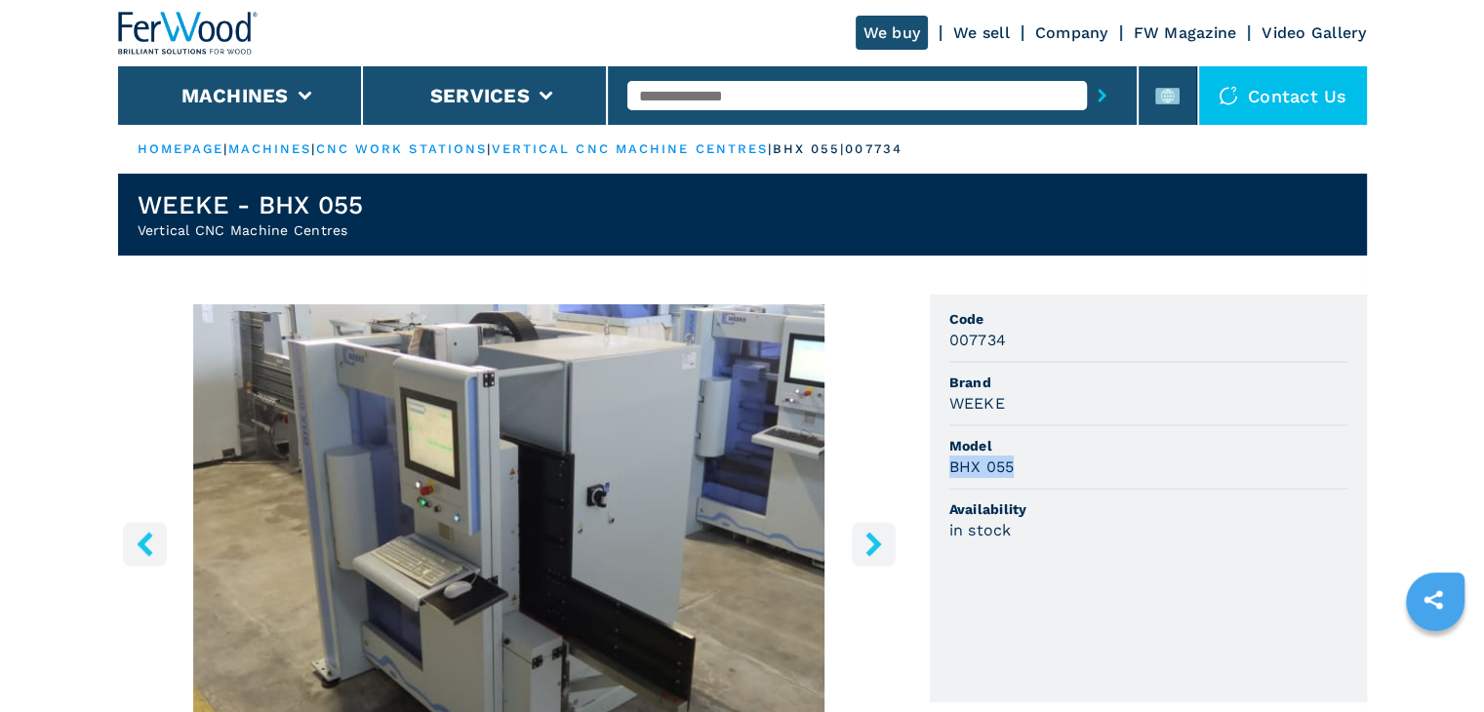
click at [176, 20] on img at bounding box center [188, 33] width 140 height 43
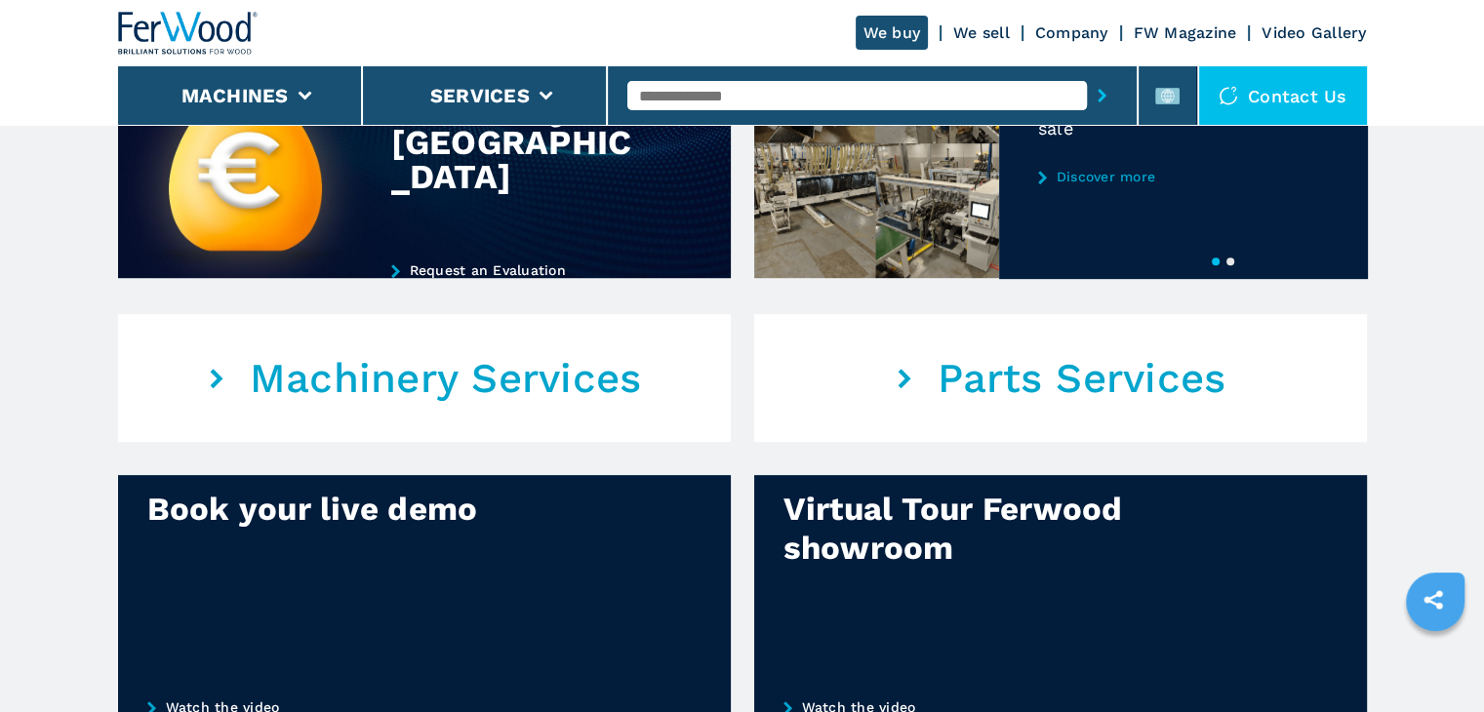
scroll to position [1366, 0]
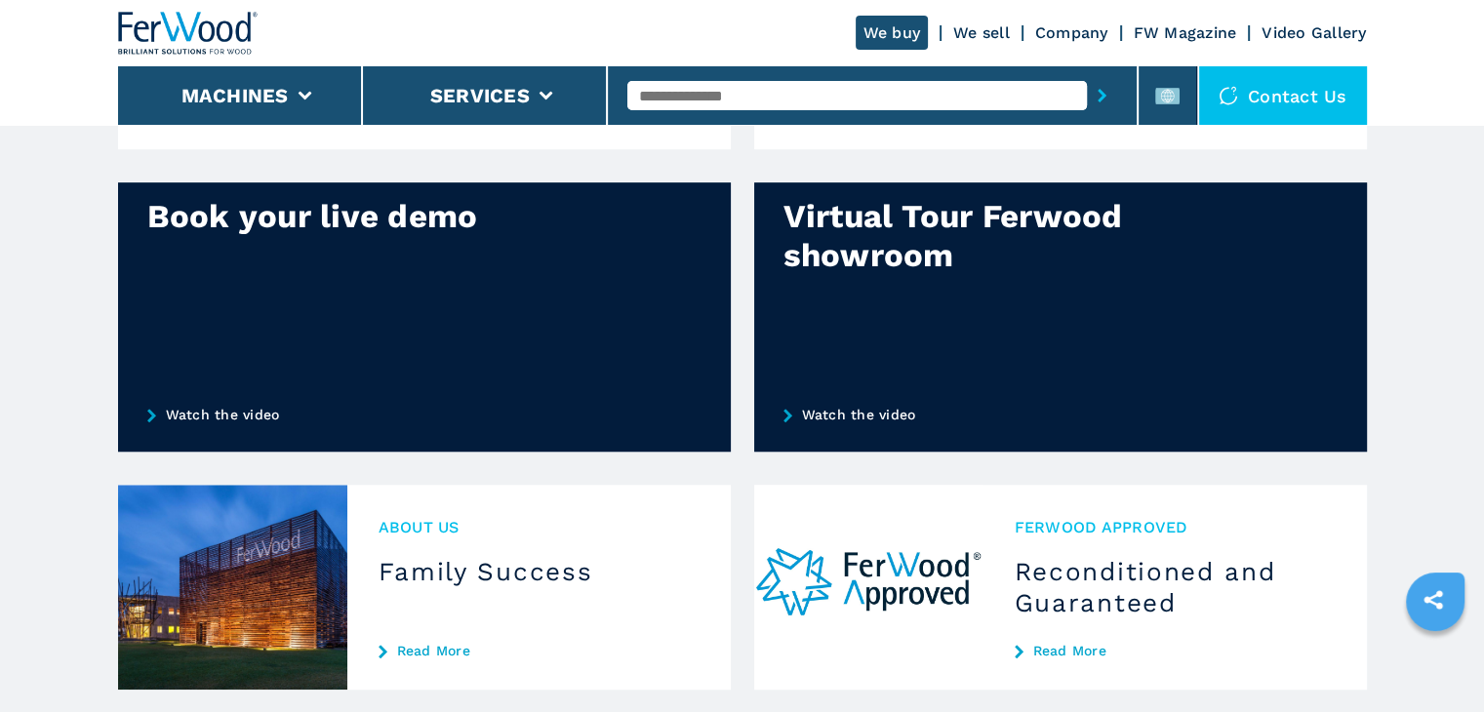
click at [873, 411] on link "Watch the video" at bounding box center [1060, 415] width 613 height 74
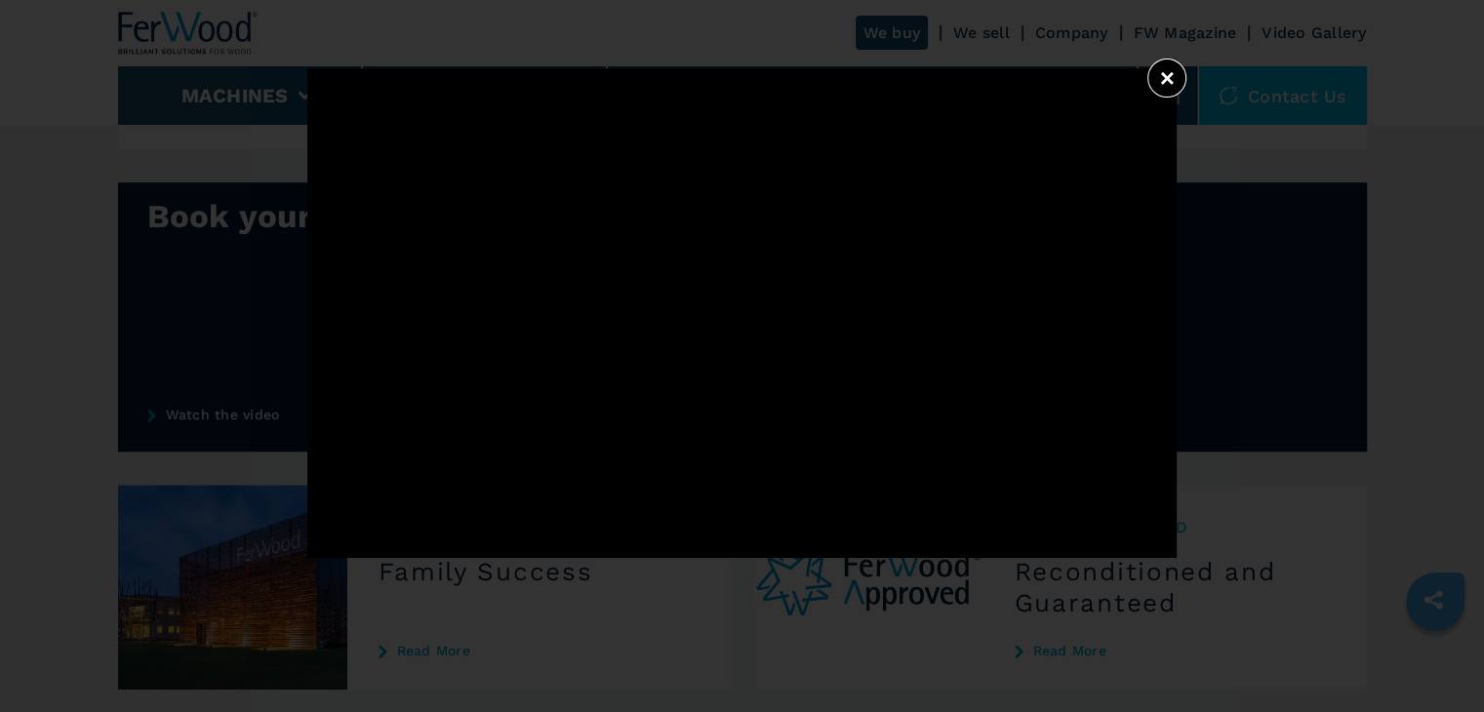
drag, startPoint x: 1177, startPoint y: 82, endPoint x: 1272, endPoint y: 95, distance: 95.5
click at [1177, 82] on button "×" at bounding box center [1166, 78] width 39 height 39
